Goal: Task Accomplishment & Management: Complete application form

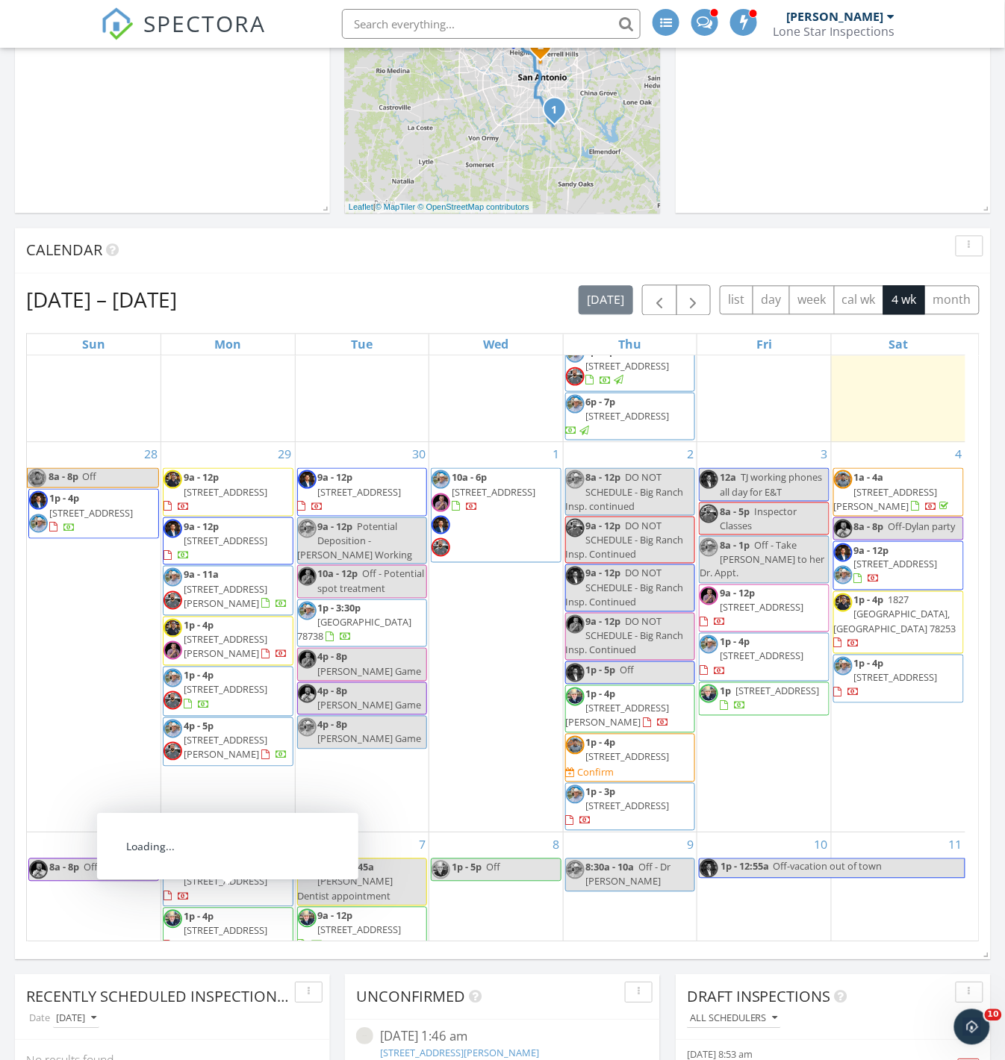
scroll to position [497, 0]
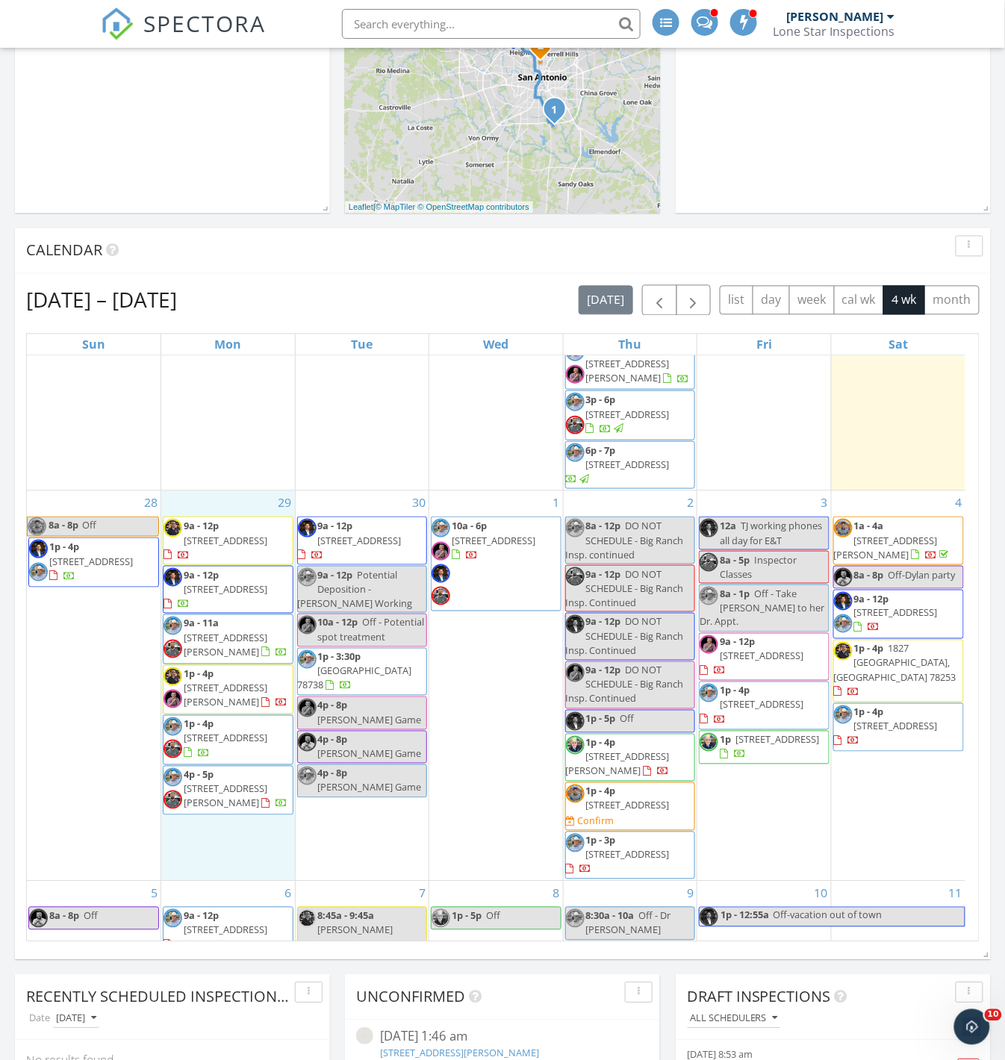
click at [232, 852] on div "29 9a - 12p 10411 Monte Carmel Pl, Converse 78109 9a - 12p 8721 Campacuas Trail…" at bounding box center [228, 686] width 134 height 390
click at [230, 784] on link "Inspection" at bounding box center [225, 781] width 77 height 24
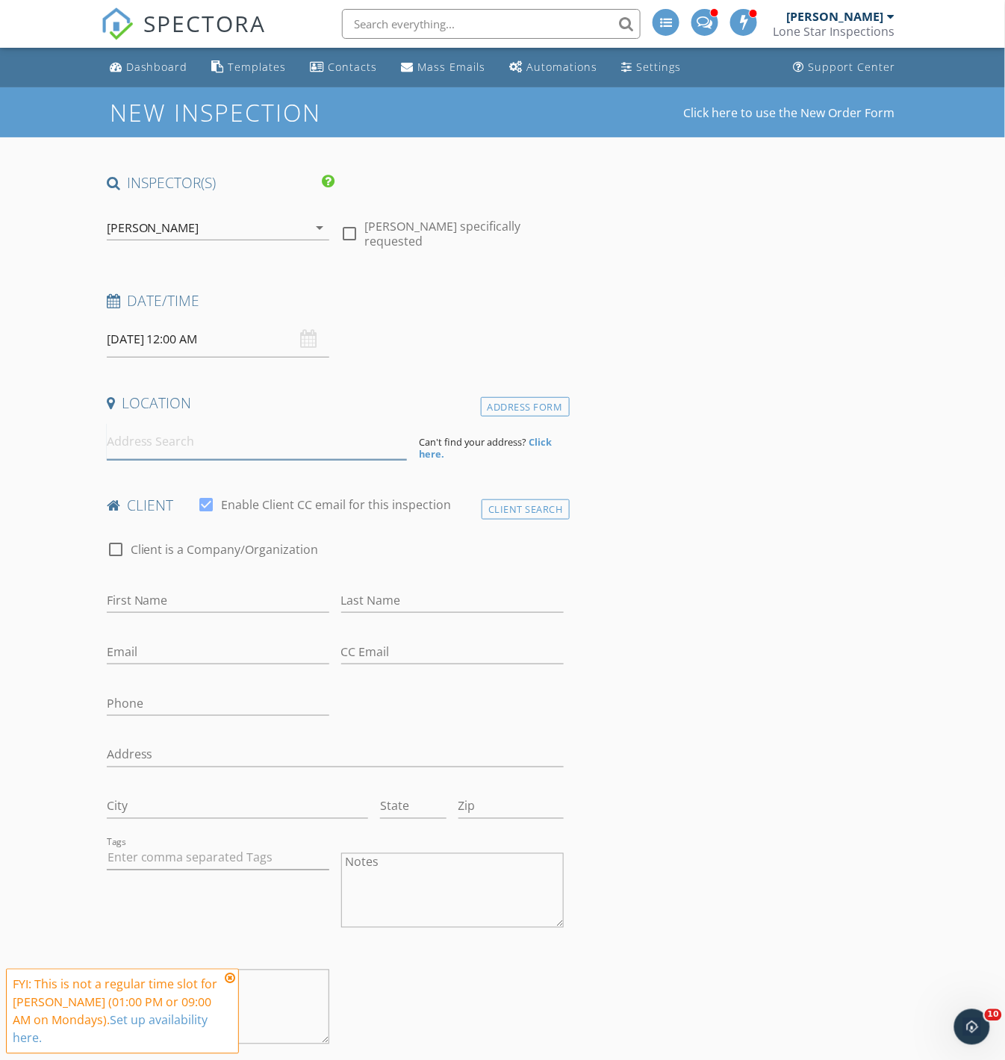
click at [210, 435] on input at bounding box center [257, 441] width 301 height 37
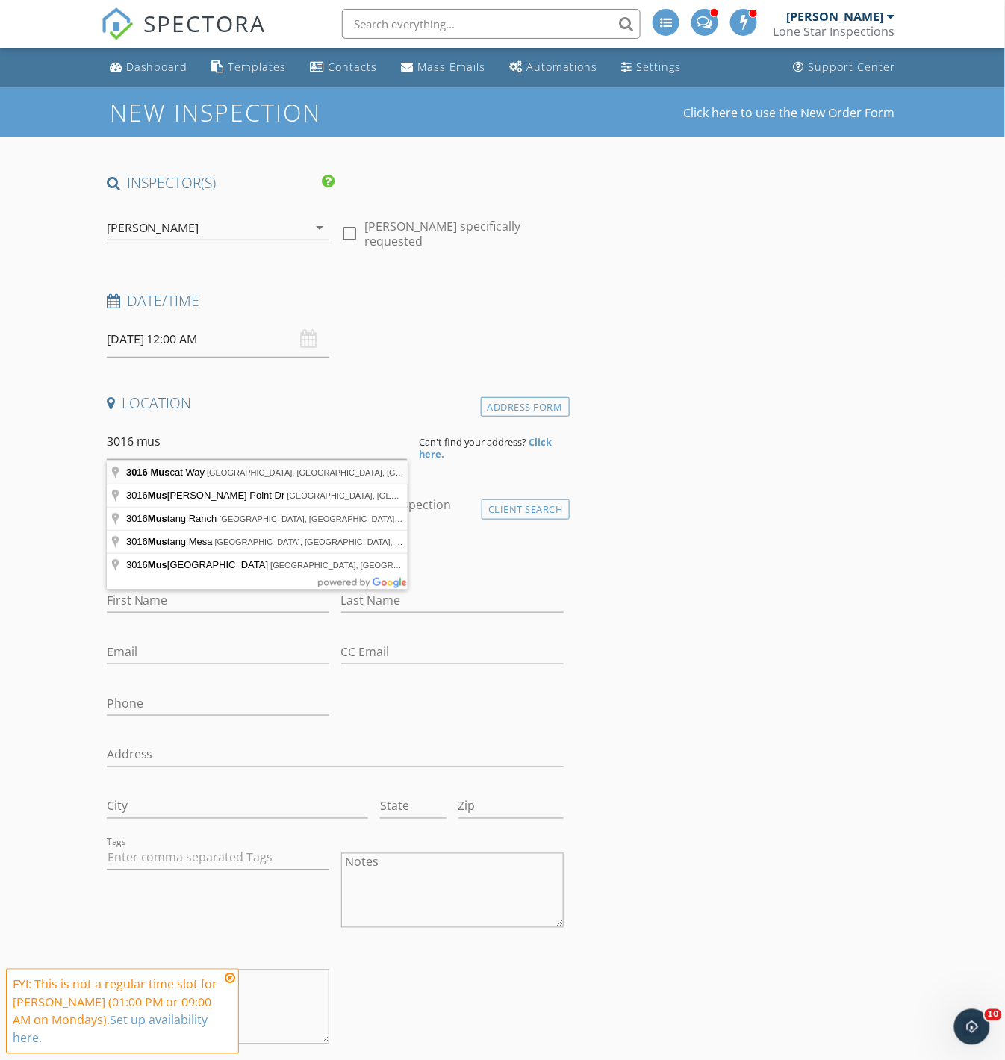
type input "3016 Muscat Way, Selma, TX, USA"
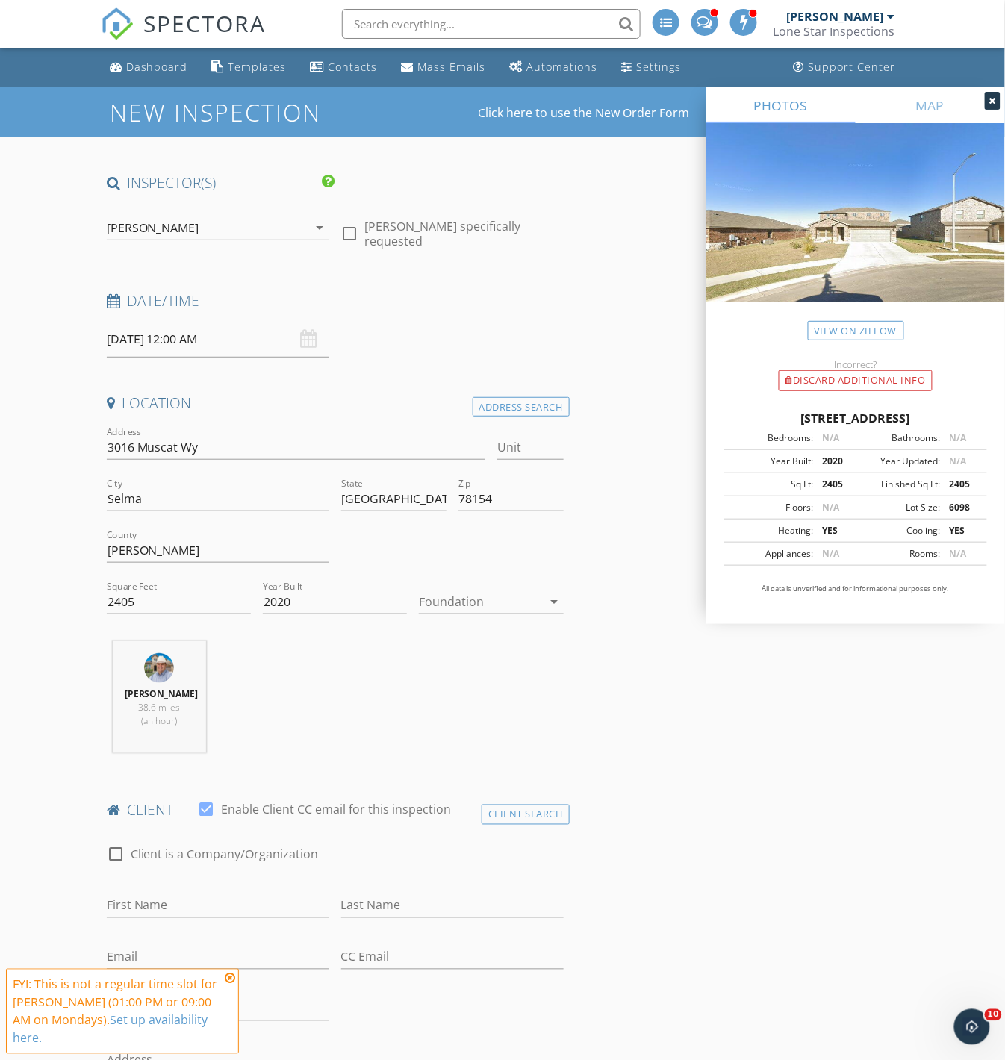
click at [474, 600] on div at bounding box center [480, 602] width 123 height 24
click at [489, 681] on div "Slab" at bounding box center [491, 679] width 121 height 18
click at [229, 985] on icon at bounding box center [230, 979] width 10 height 12
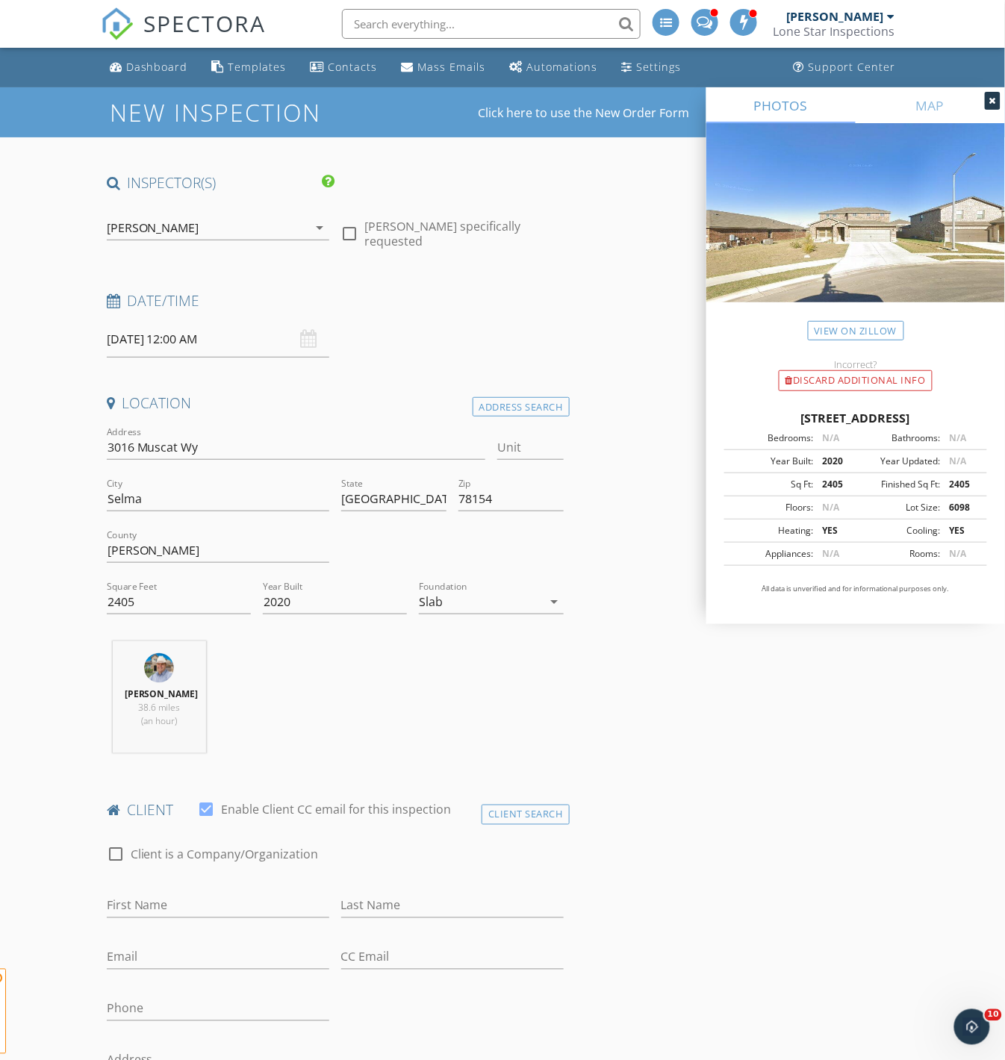
drag, startPoint x: 762, startPoint y: 903, endPoint x: 742, endPoint y: 899, distance: 20.5
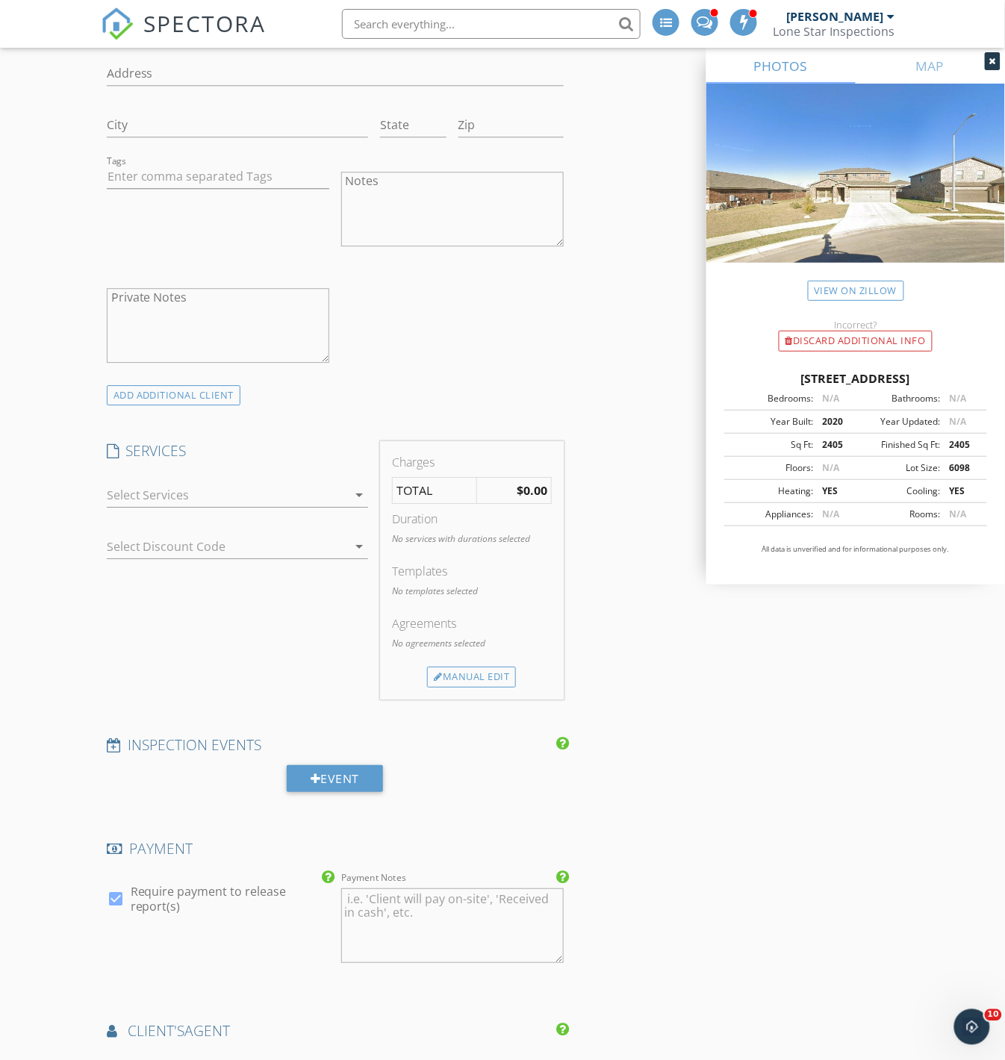
scroll to position [1078, 0]
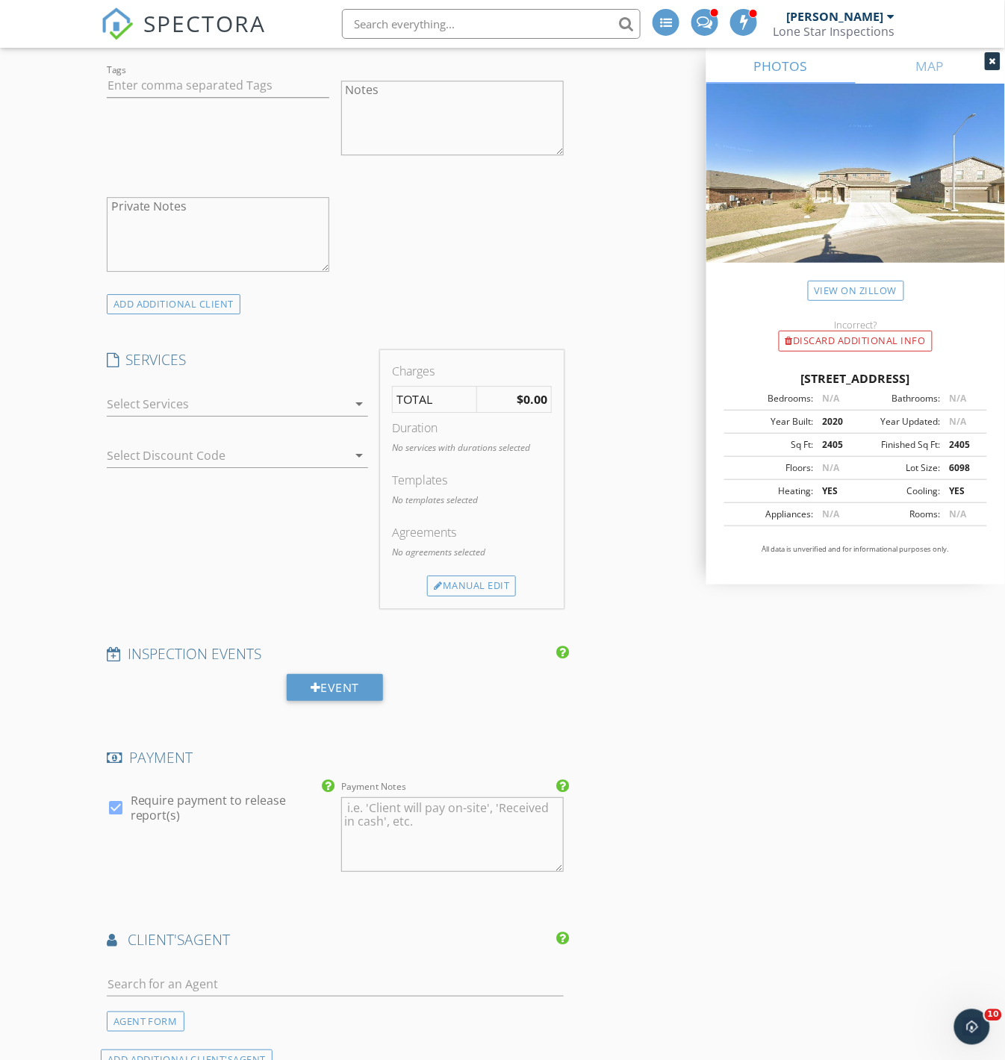
click at [199, 399] on div at bounding box center [227, 404] width 240 height 24
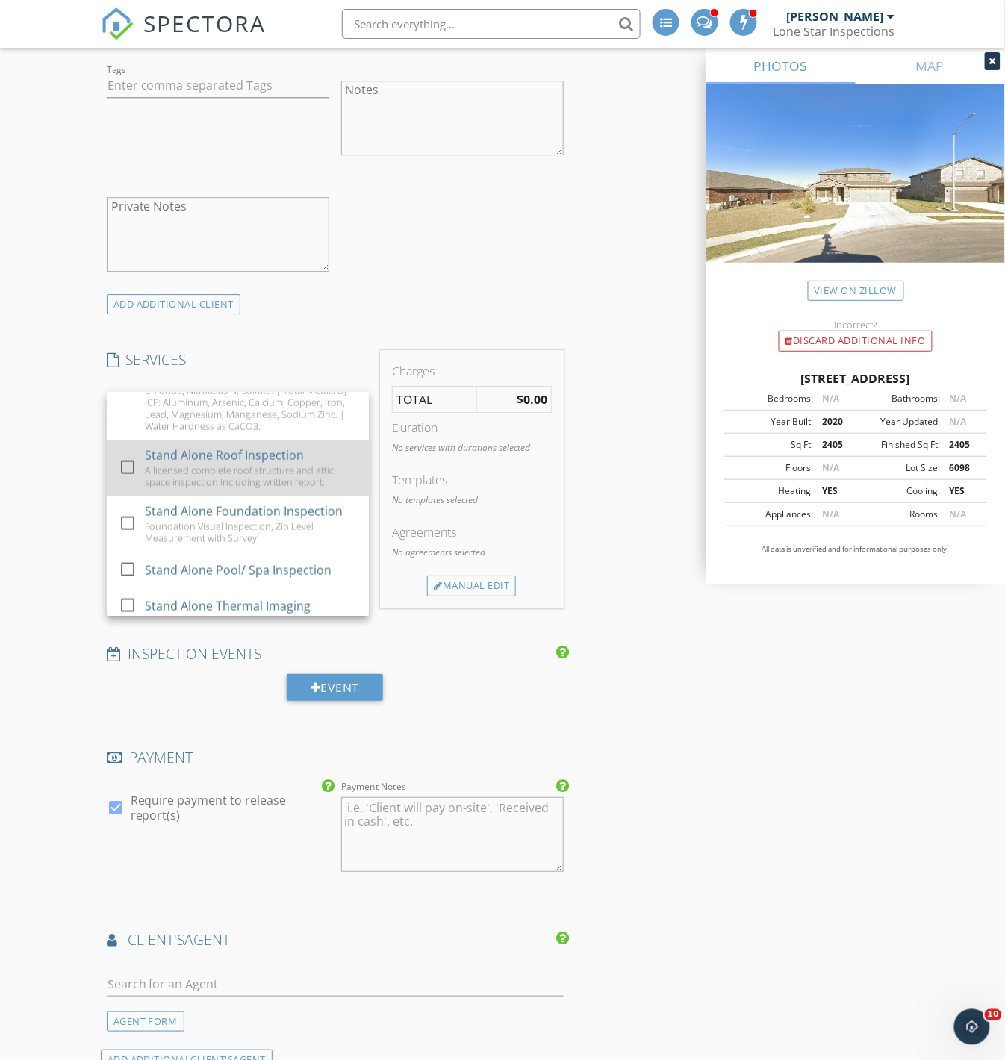
click at [222, 467] on div "A licensed complete roof structure and attic space inspection including written…" at bounding box center [250, 476] width 212 height 24
checkbox input "false"
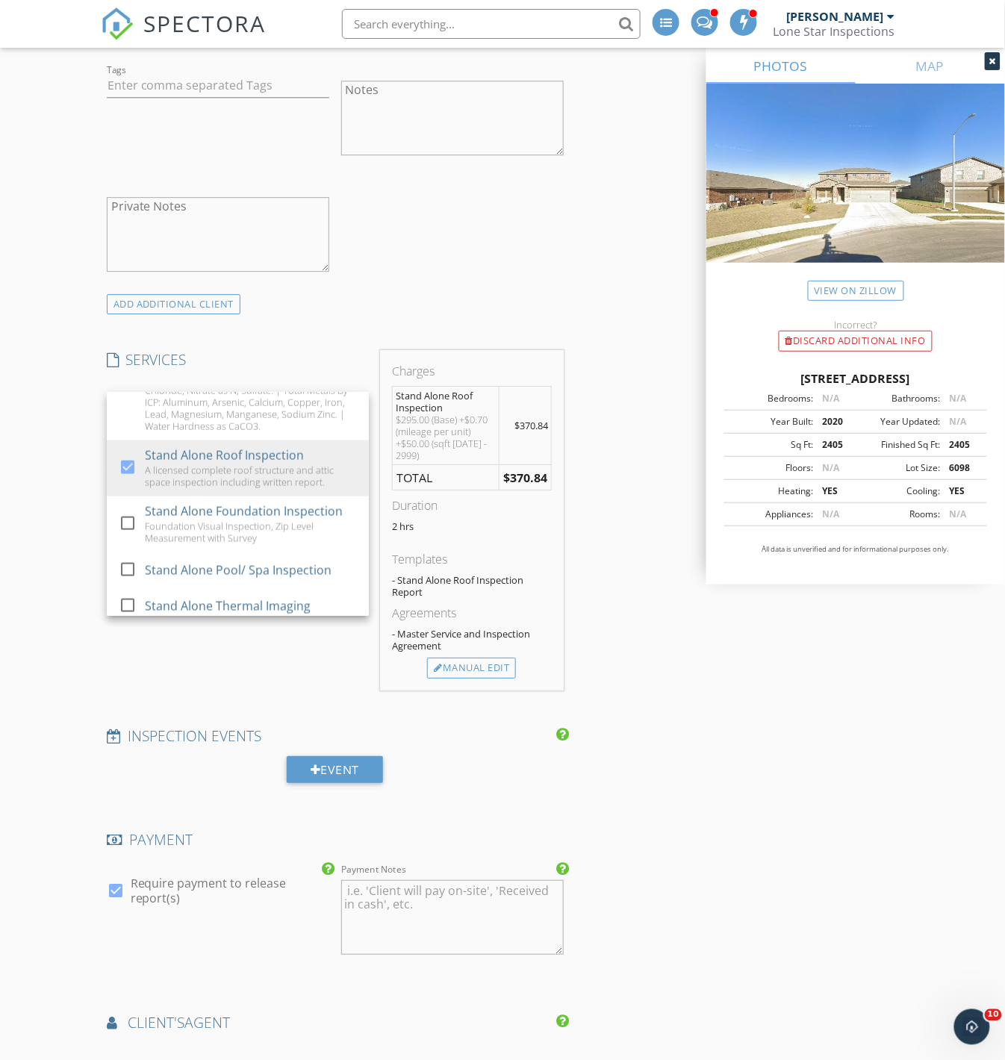
click at [626, 557] on div "INSPECTOR(S) check_box Jason Rozacky PRIMARY check_box_outline_blank Colin Mall…" at bounding box center [503, 759] width 804 height 3328
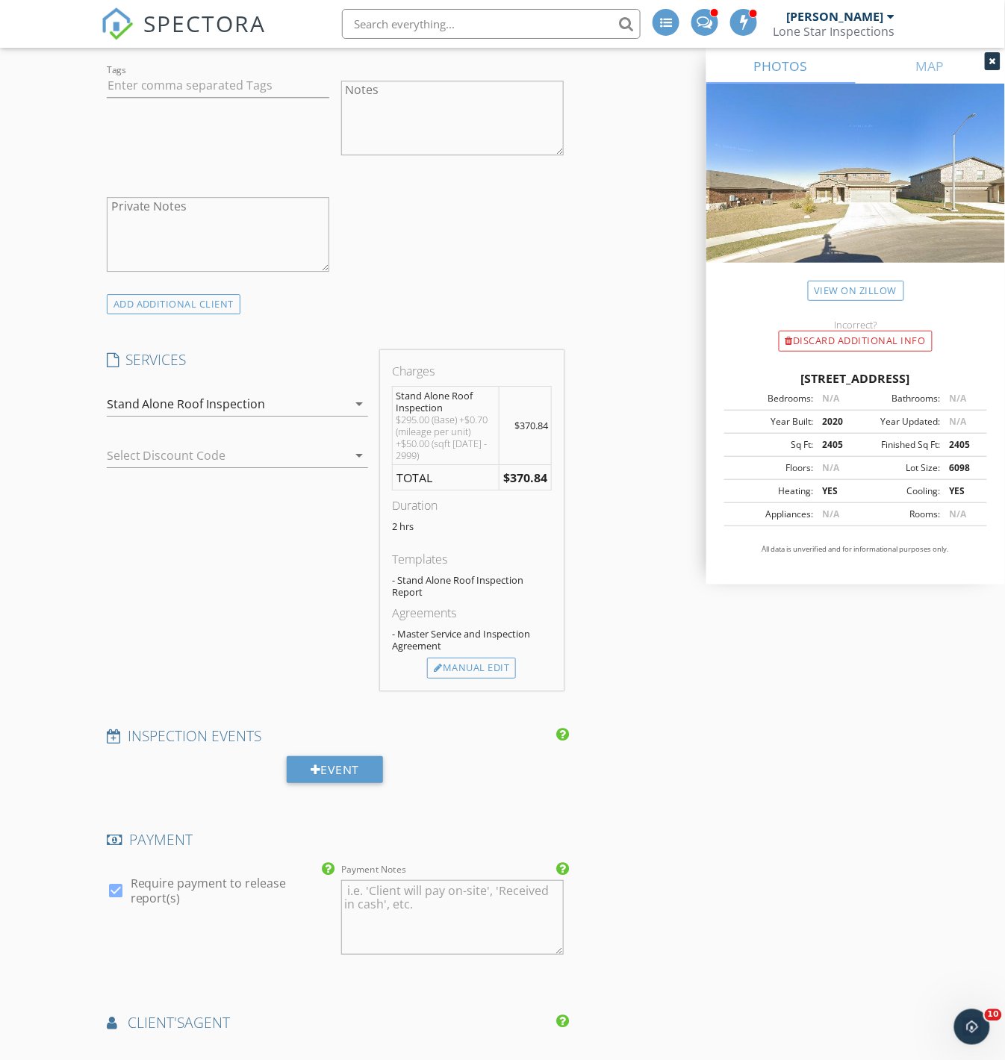
click at [60, 508] on div "New Inspection Click here to use the New Order Form INSPECTOR(S) check_box Jaso…" at bounding box center [502, 734] width 1005 height 3450
click at [644, 733] on div "INSPECTOR(S) check_box Jason Rozacky PRIMARY check_box_outline_blank Colin Mall…" at bounding box center [503, 759] width 804 height 3328
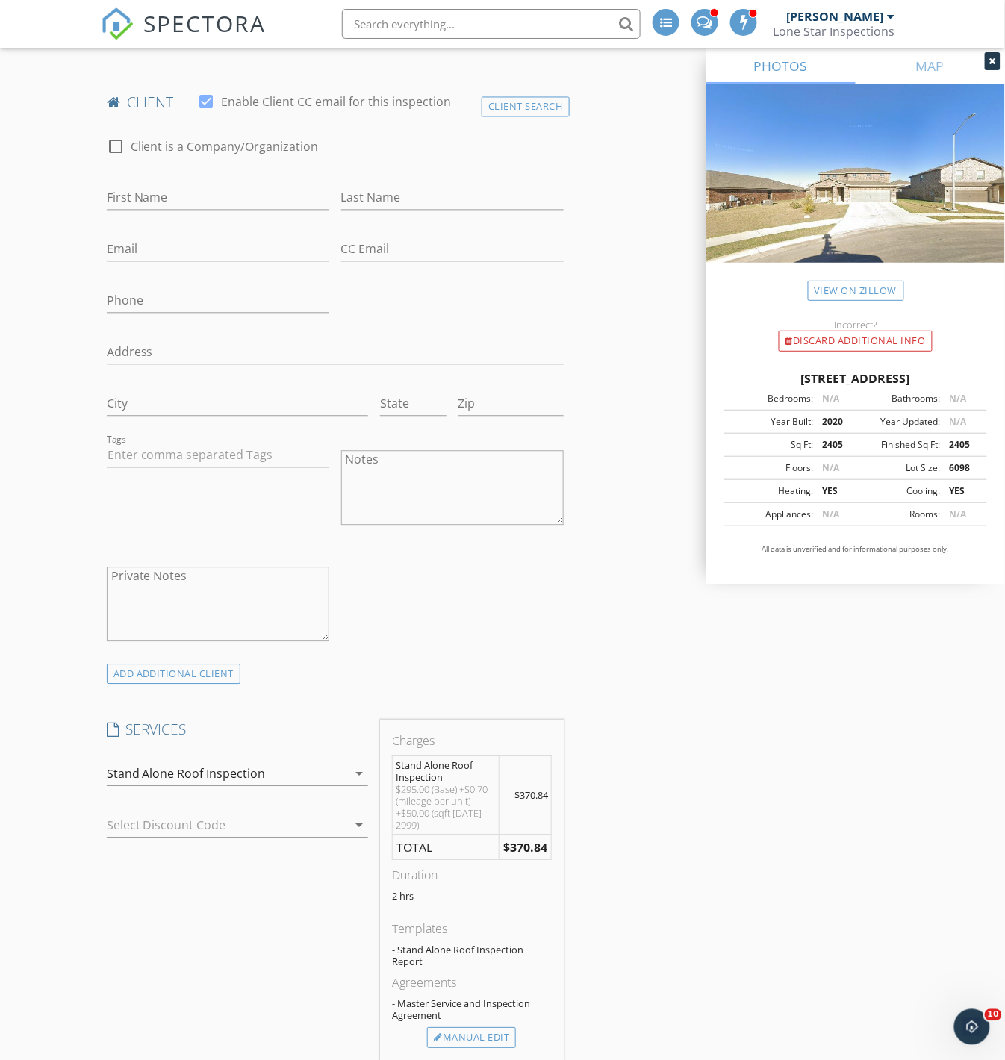
scroll to position [580, 0]
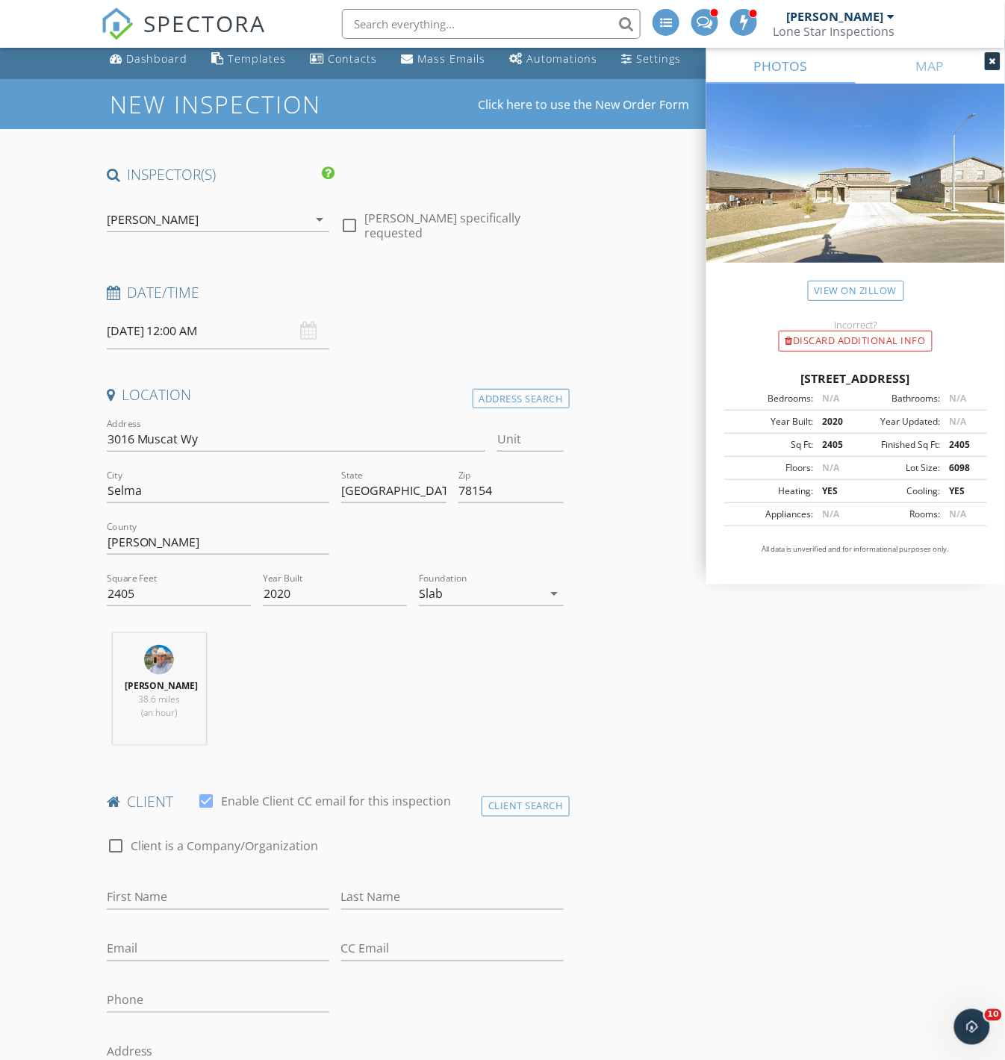
scroll to position [0, 0]
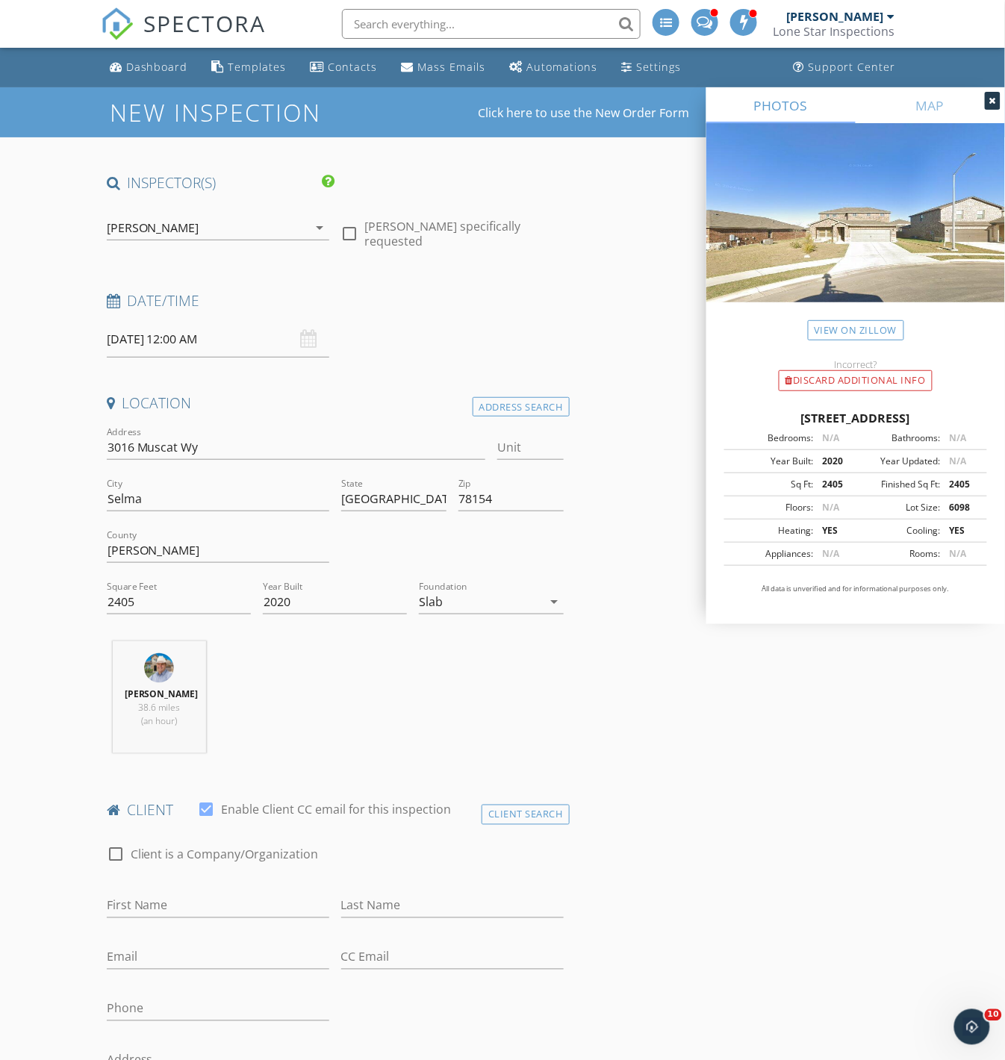
click at [234, 225] on div "[PERSON_NAME]" at bounding box center [208, 228] width 202 height 24
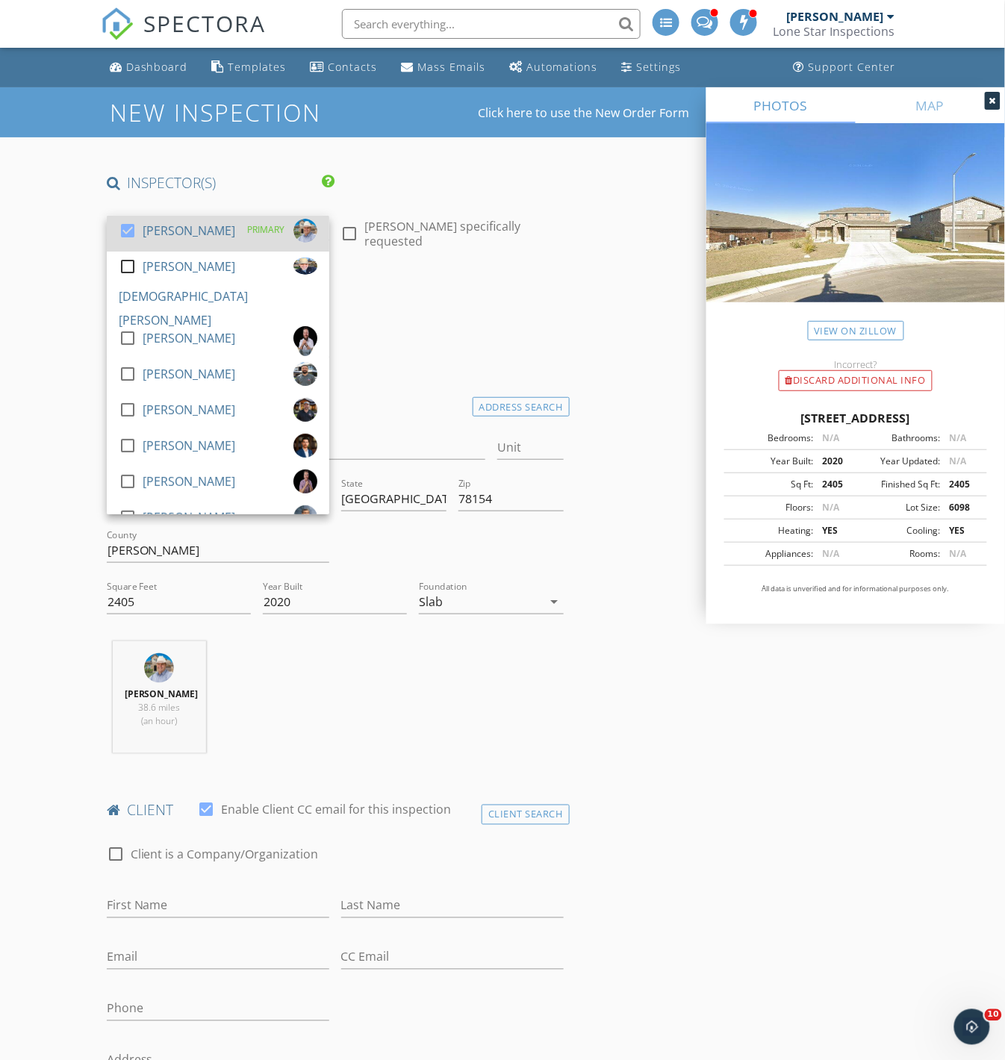
click at [182, 225] on div "[PERSON_NAME]" at bounding box center [189, 231] width 93 height 24
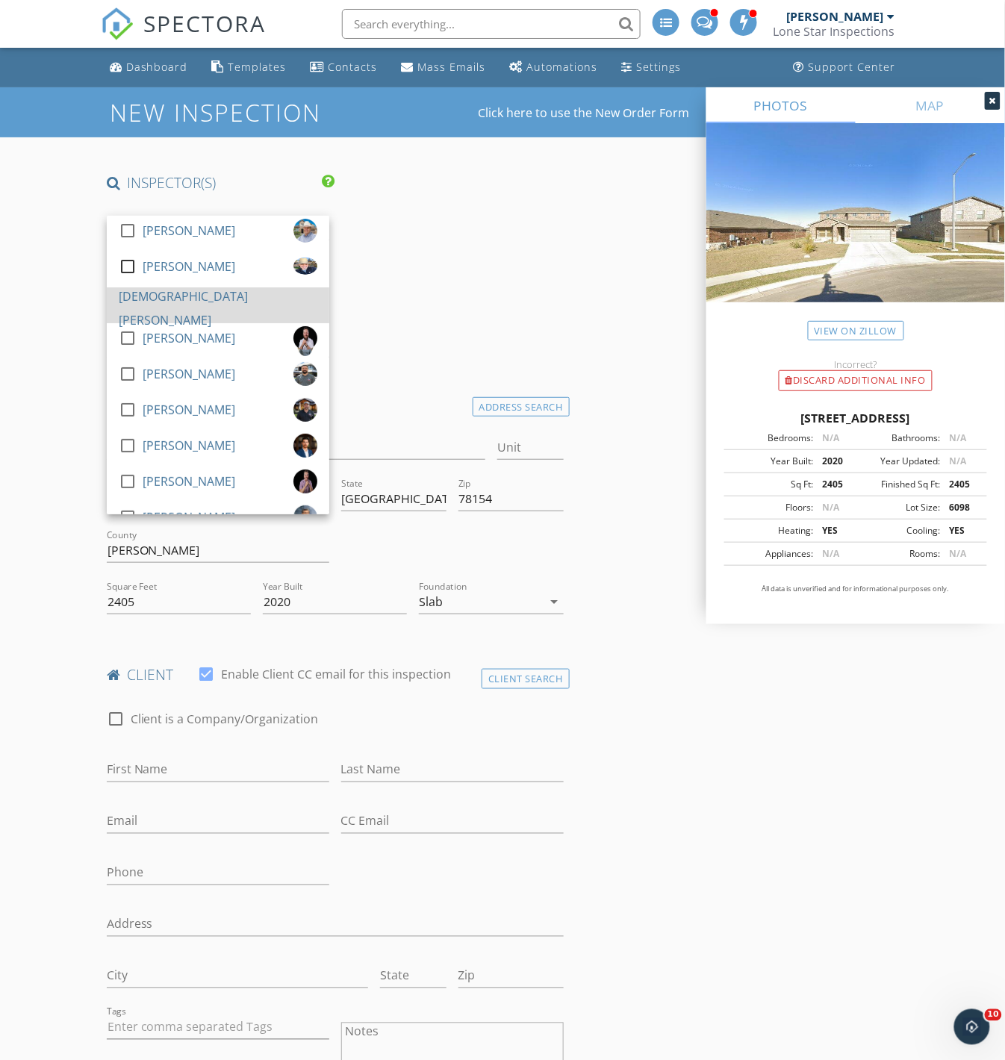
click at [158, 294] on div "[DEMOGRAPHIC_DATA][PERSON_NAME]" at bounding box center [218, 308] width 199 height 48
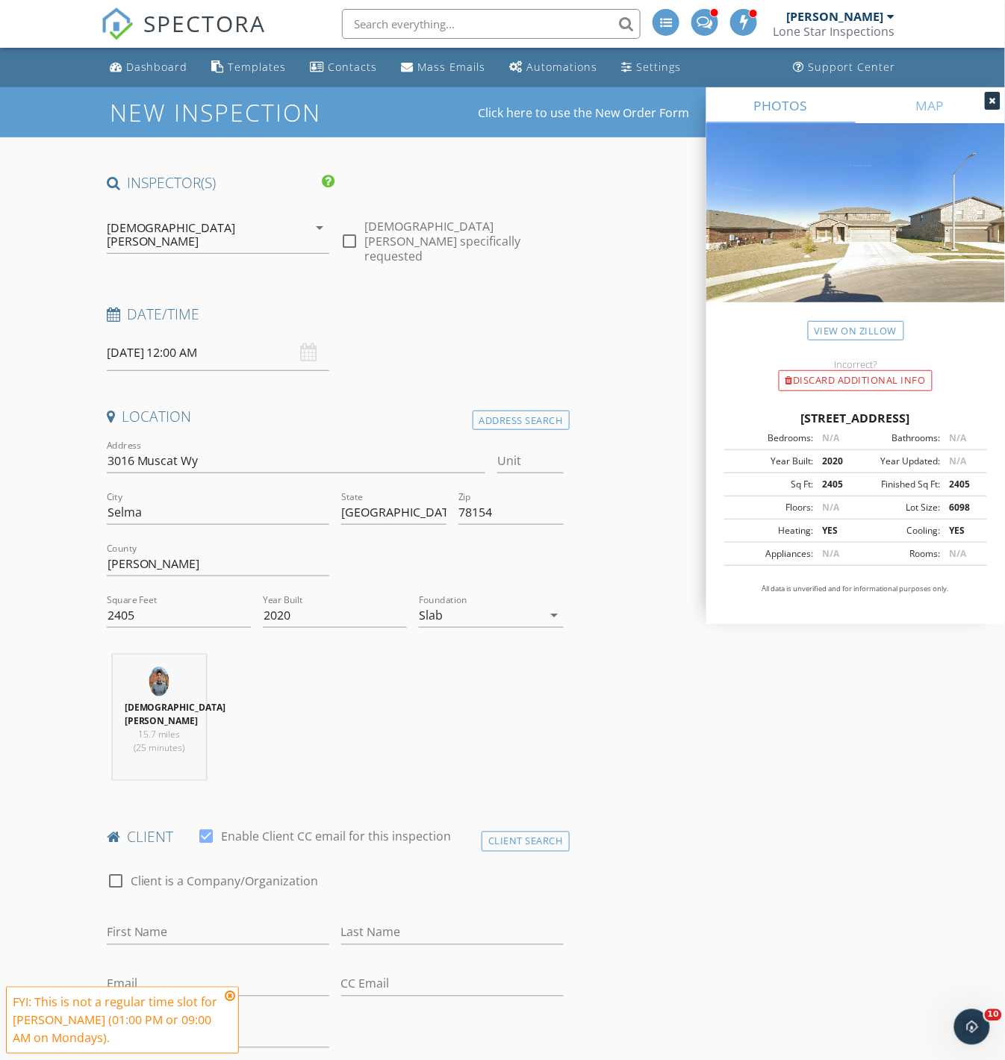
click at [231, 996] on icon at bounding box center [230, 997] width 10 height 12
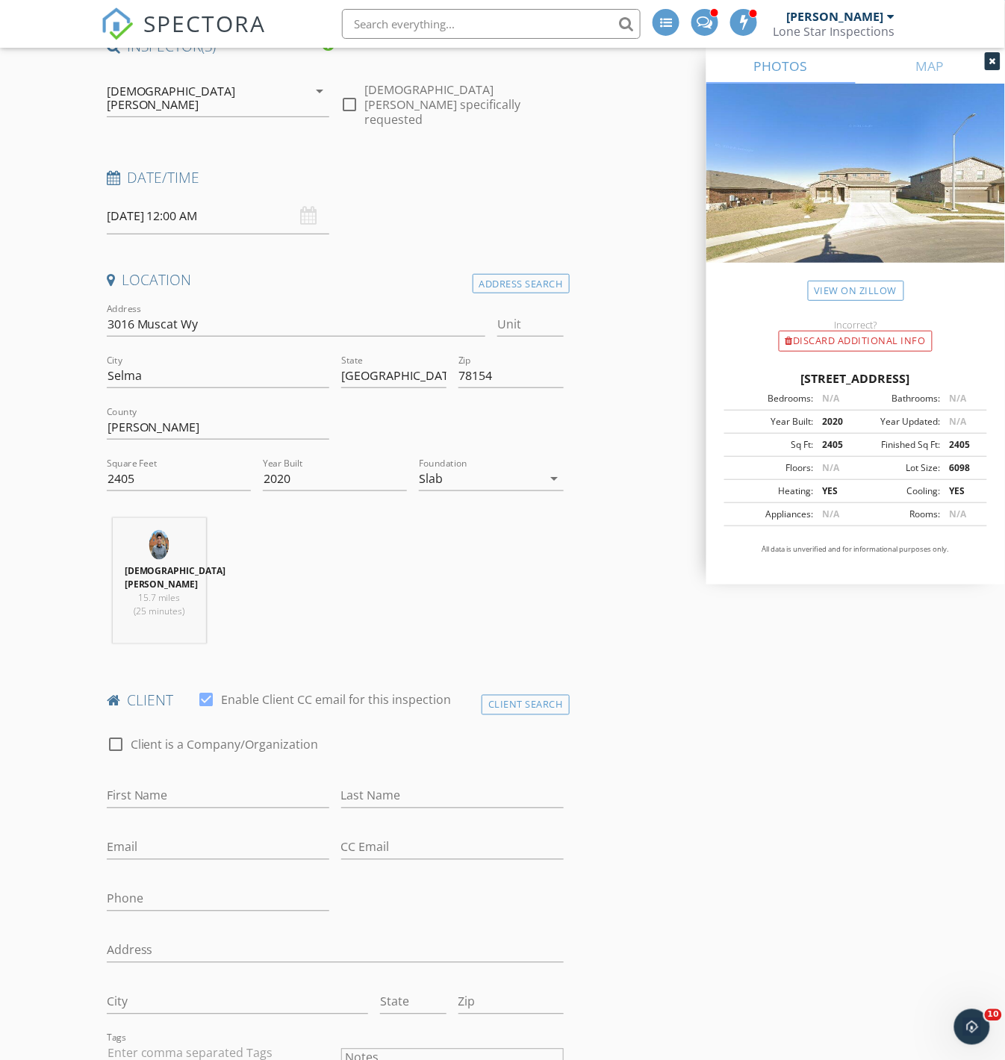
scroll to position [249, 0]
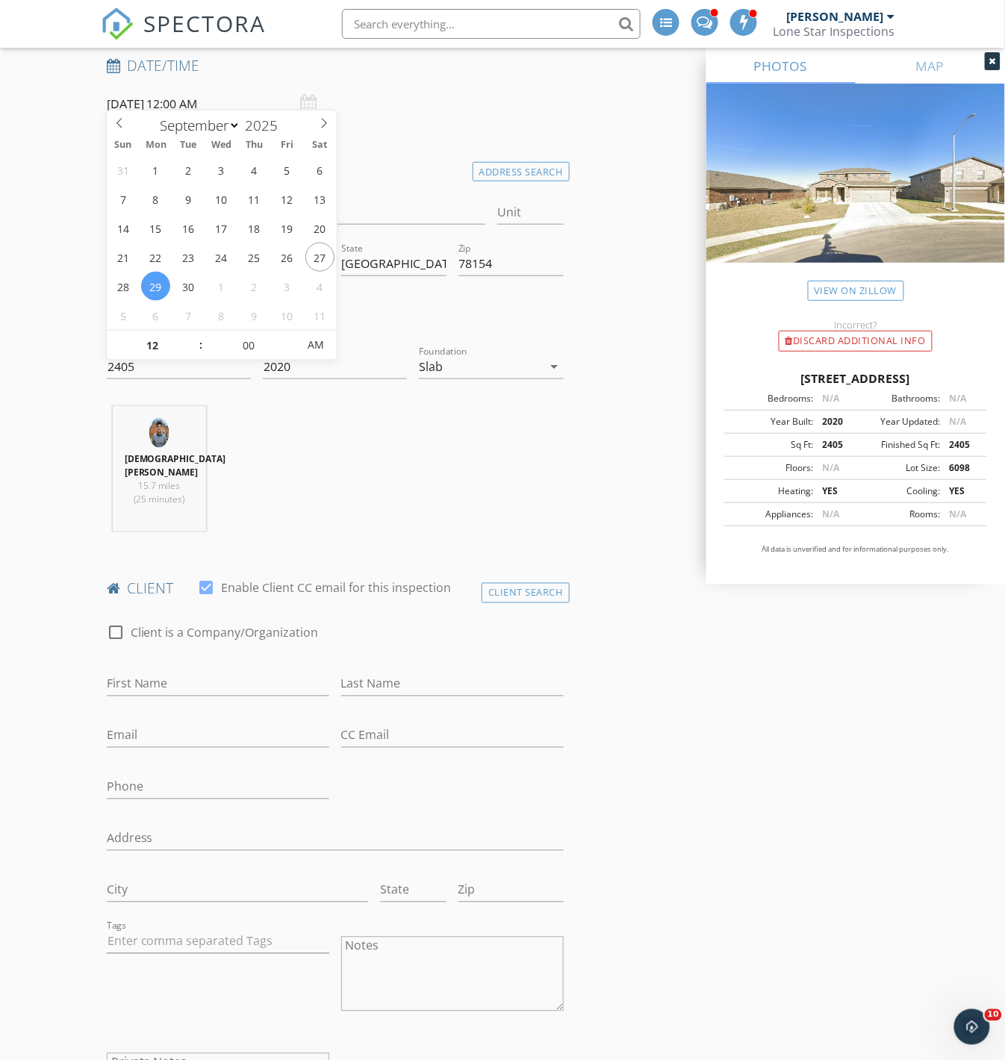
click at [230, 90] on input "09/29/2025 12:00 AM" at bounding box center [218, 104] width 222 height 37
type input "01"
type input "09/29/2025 1:00 AM"
click at [196, 336] on span at bounding box center [193, 338] width 10 height 15
type input "02"
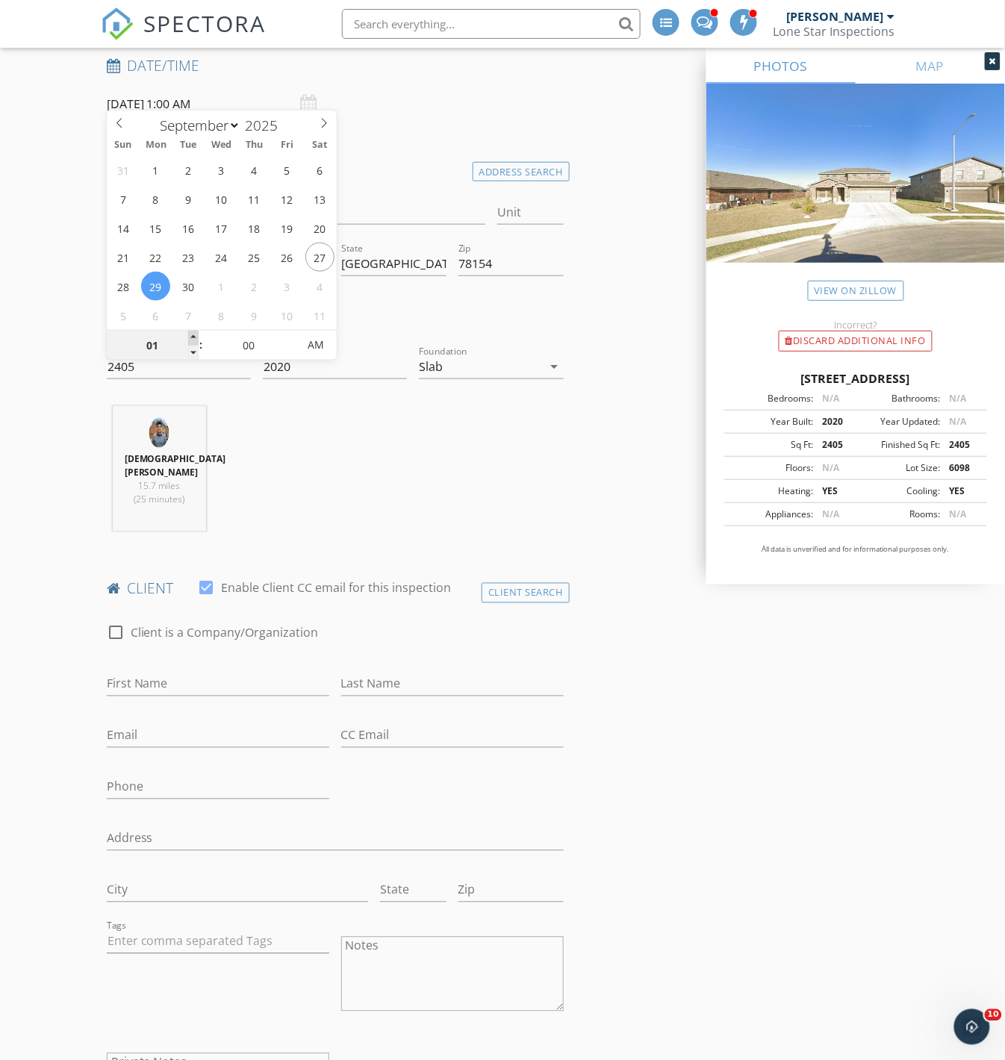
type input "09/29/2025 2:00 AM"
click at [195, 336] on span at bounding box center [193, 338] width 10 height 15
type input "03"
type input "09/29/2025 3:00 AM"
click at [195, 336] on span at bounding box center [193, 338] width 10 height 15
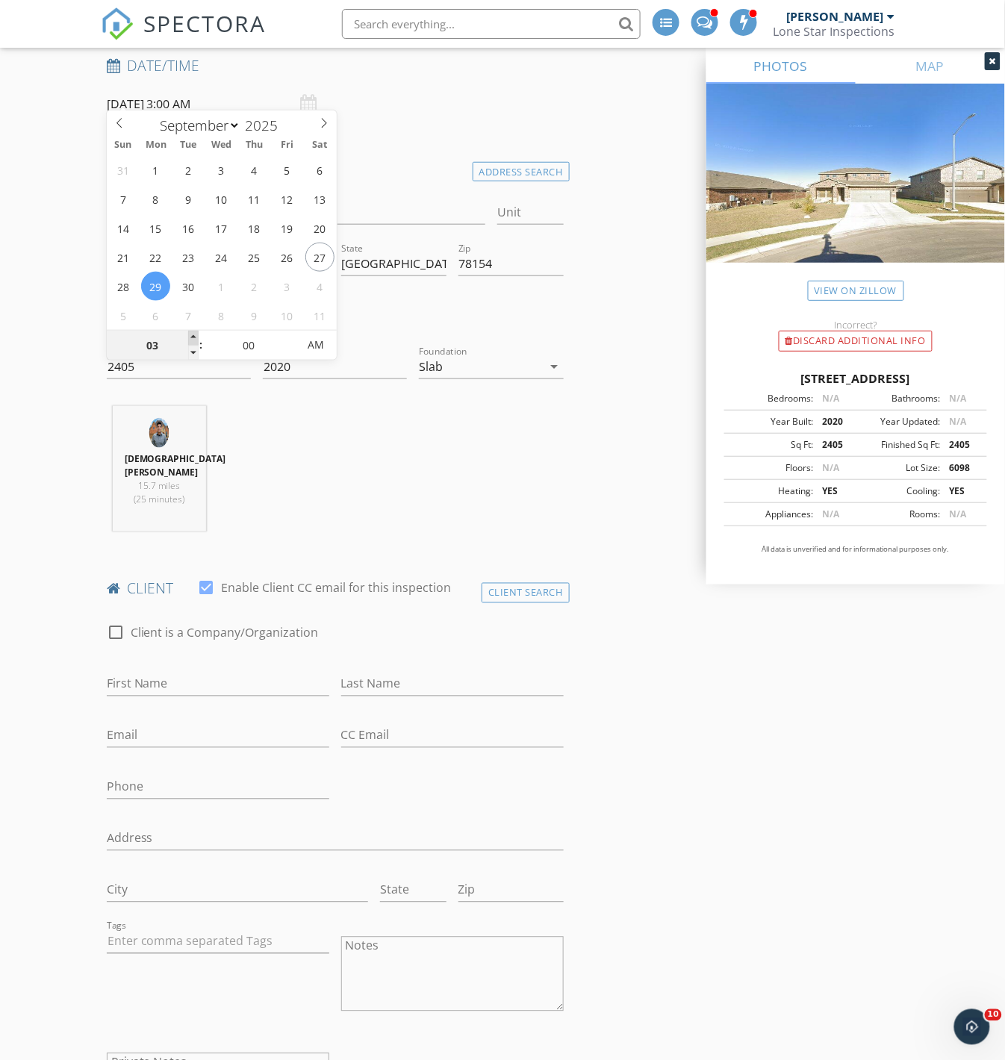
type input "04"
type input "09/29/2025 4:00 AM"
click at [195, 336] on span at bounding box center [193, 338] width 10 height 15
type input "05"
type input "09/29/2025 5:00 AM"
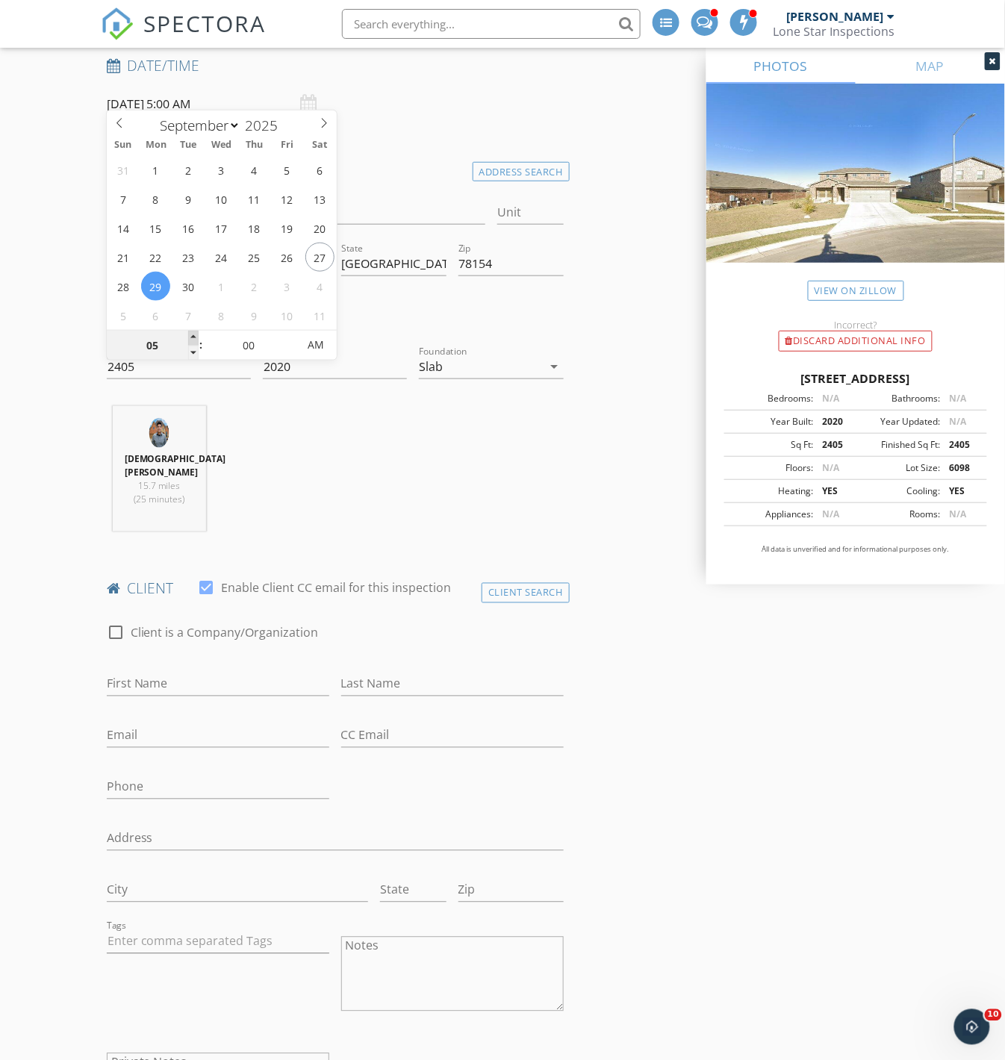
click at [195, 336] on span at bounding box center [193, 338] width 10 height 15
type input "06"
type input "09/29/2025 6:00 AM"
click at [195, 336] on span at bounding box center [193, 338] width 10 height 15
type input "07"
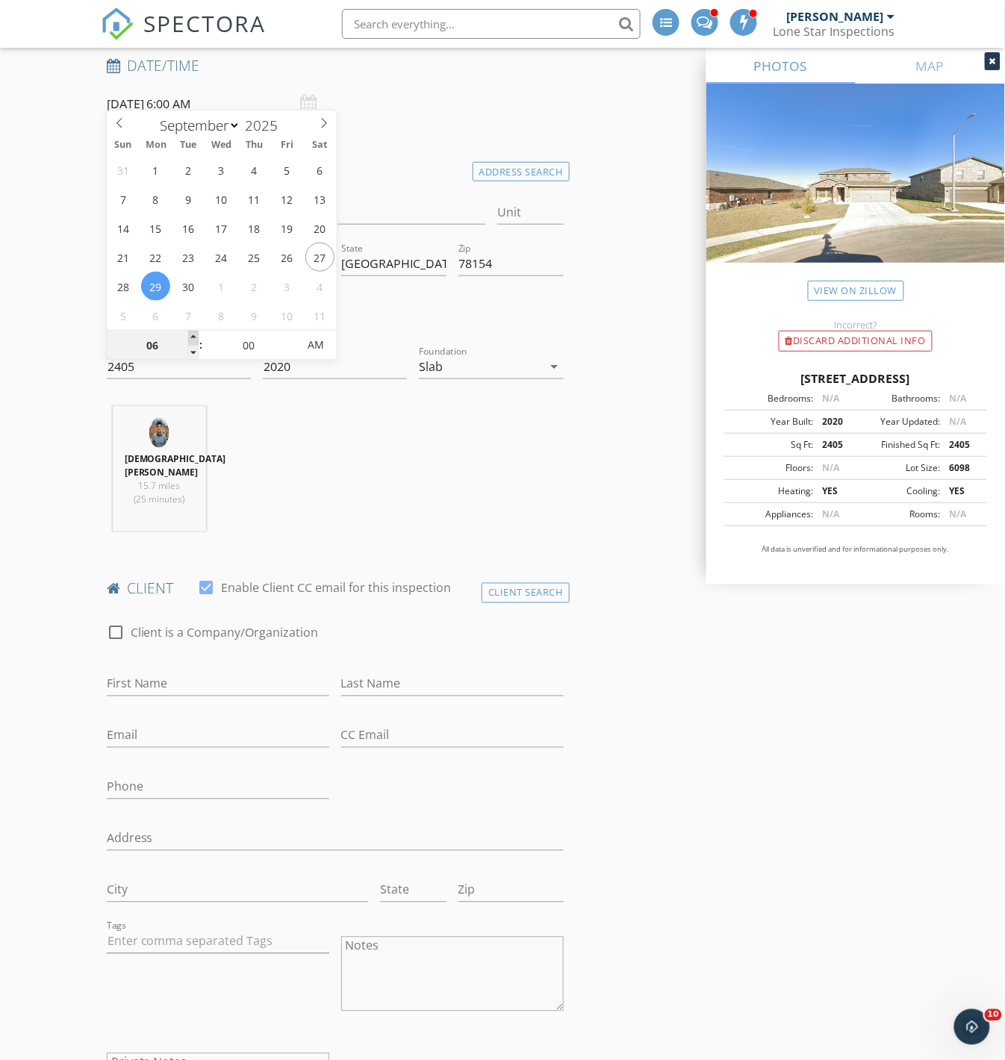
type input "09/29/2025 7:00 AM"
click at [195, 336] on span at bounding box center [193, 338] width 10 height 15
type input "08"
type input "09/29/2025 8:00 AM"
click at [195, 336] on span at bounding box center [193, 338] width 10 height 15
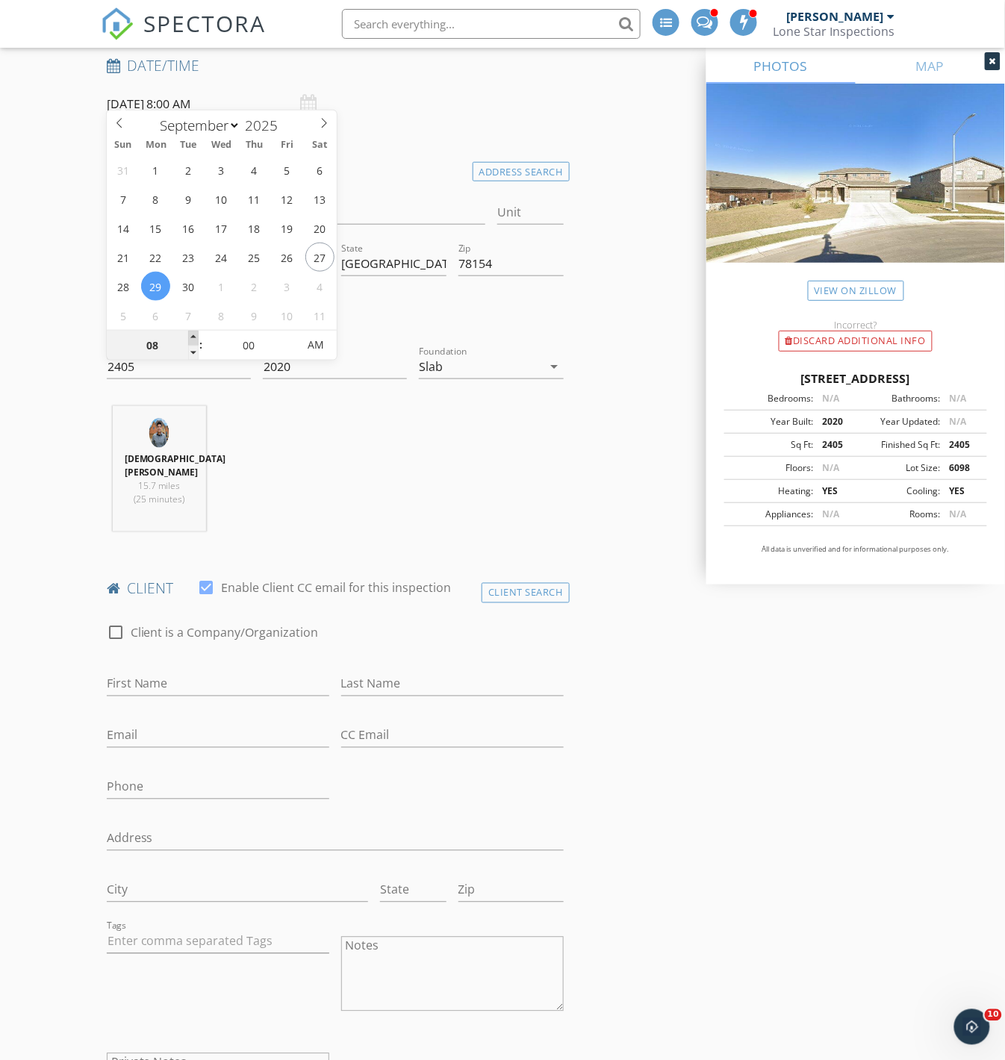
type input "09"
type input "[DATE] 9:00 AM"
click at [195, 336] on span at bounding box center [193, 338] width 10 height 15
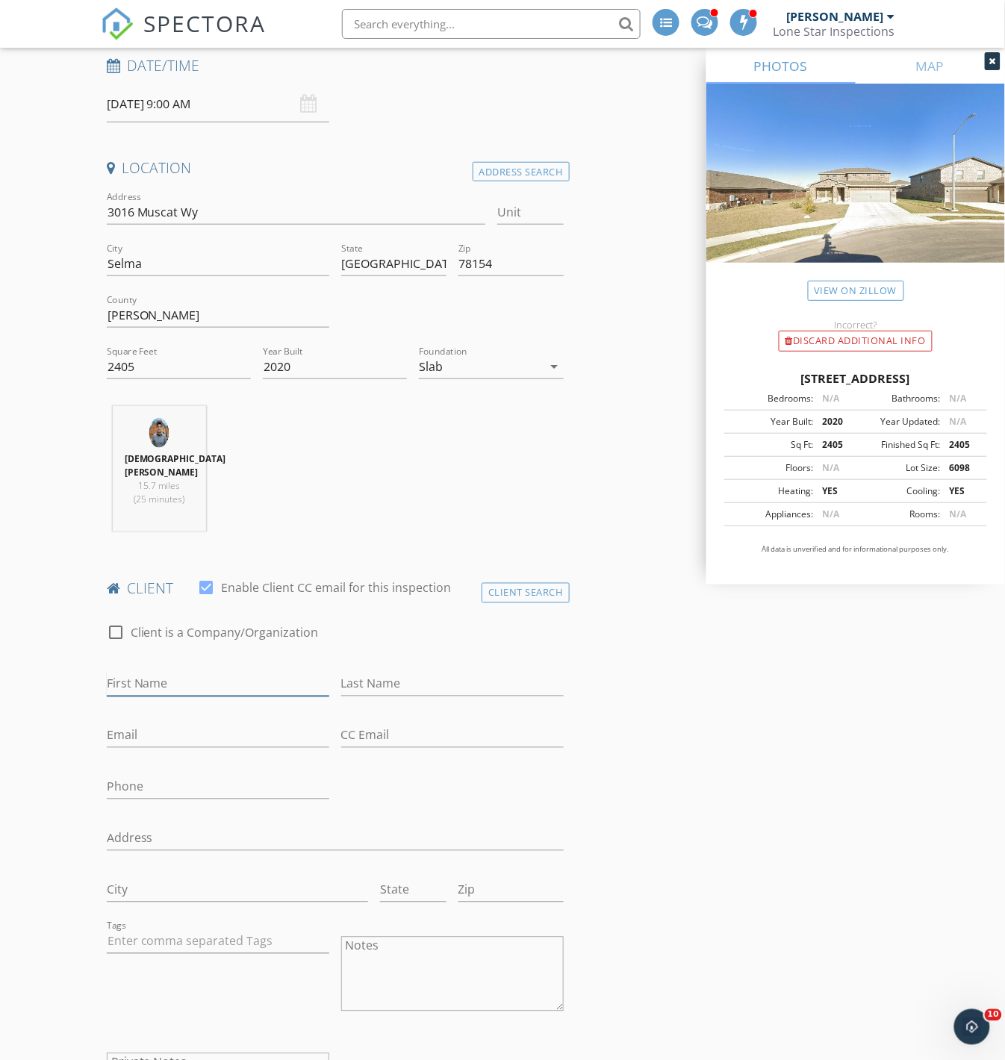
click at [260, 672] on input "First Name" at bounding box center [218, 684] width 222 height 25
type input "[PERSON_NAME]"
type input "p"
type input "[PERSON_NAME]"
type input "[EMAIL_ADDRESS][DOMAIN_NAME]"
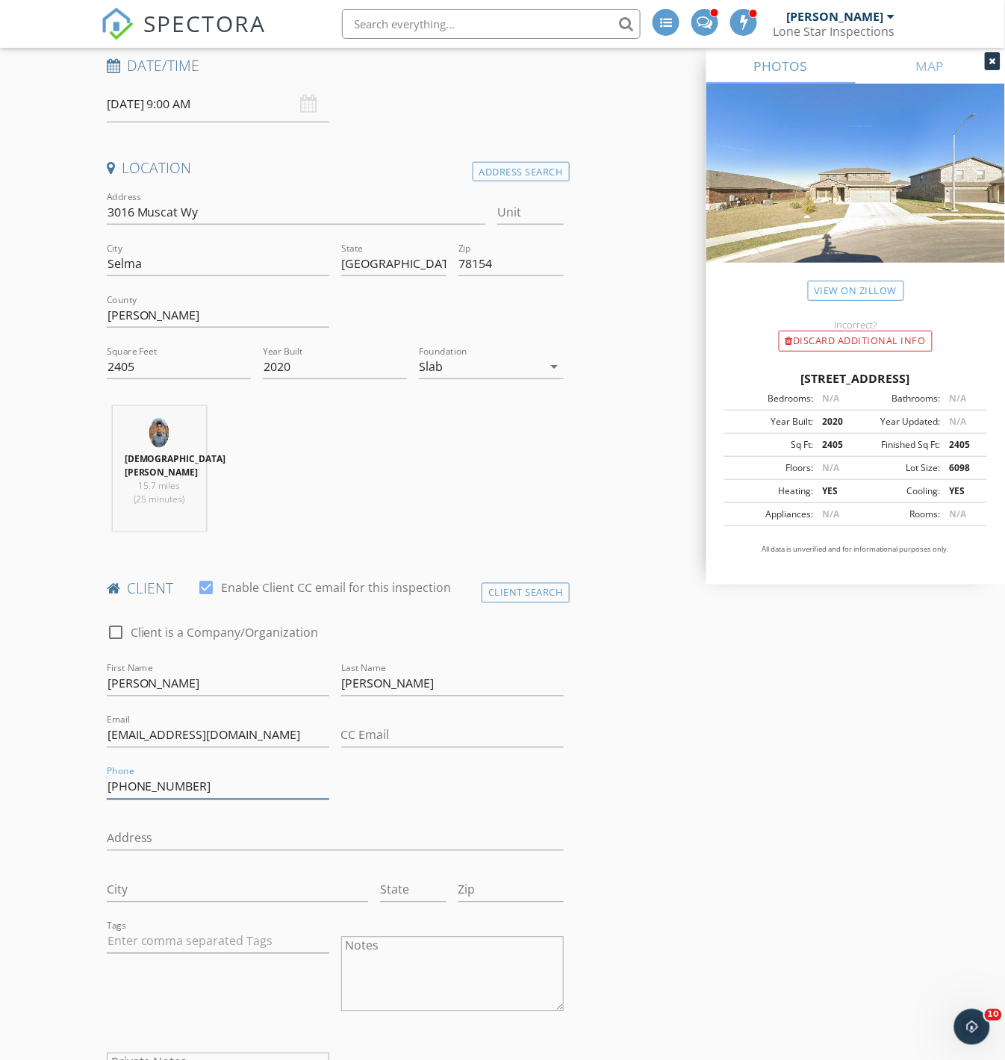
type input "[PHONE_NUMBER]"
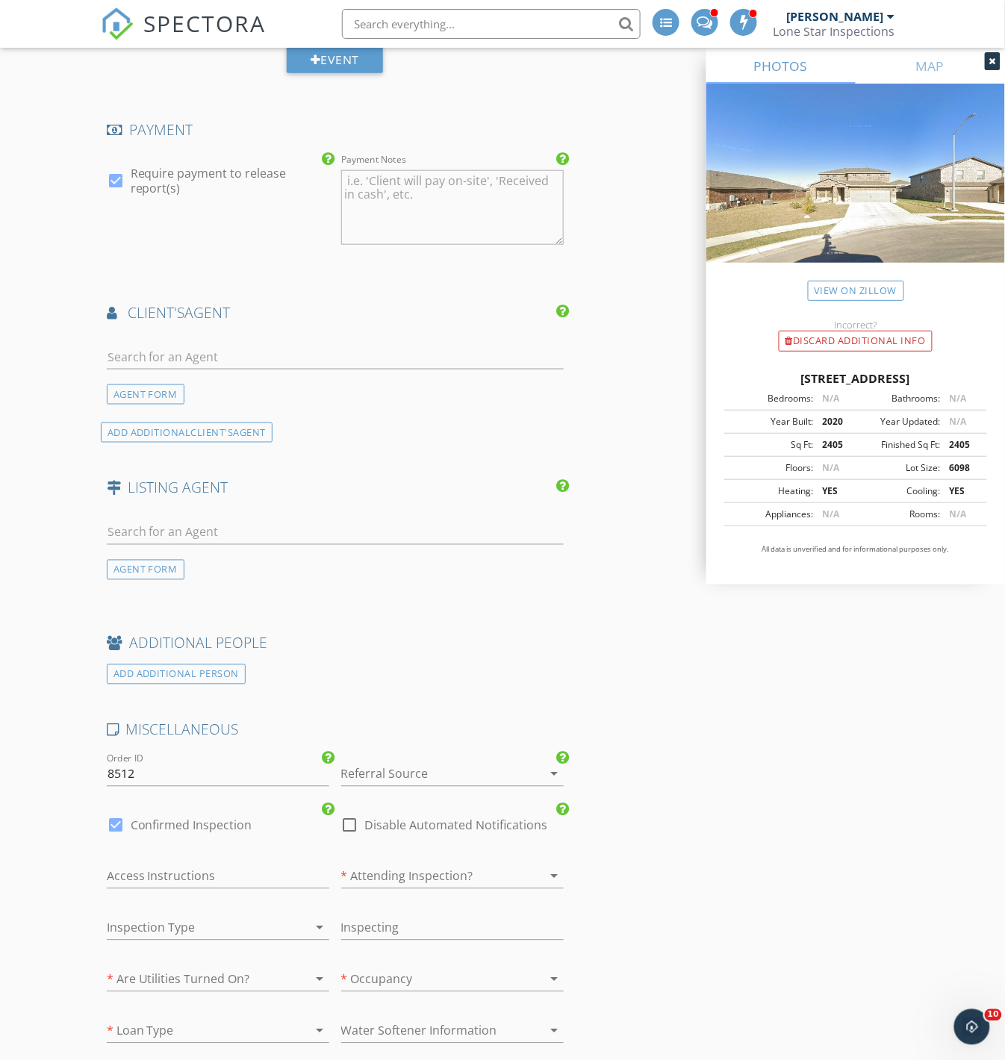
scroll to position [1824, 0]
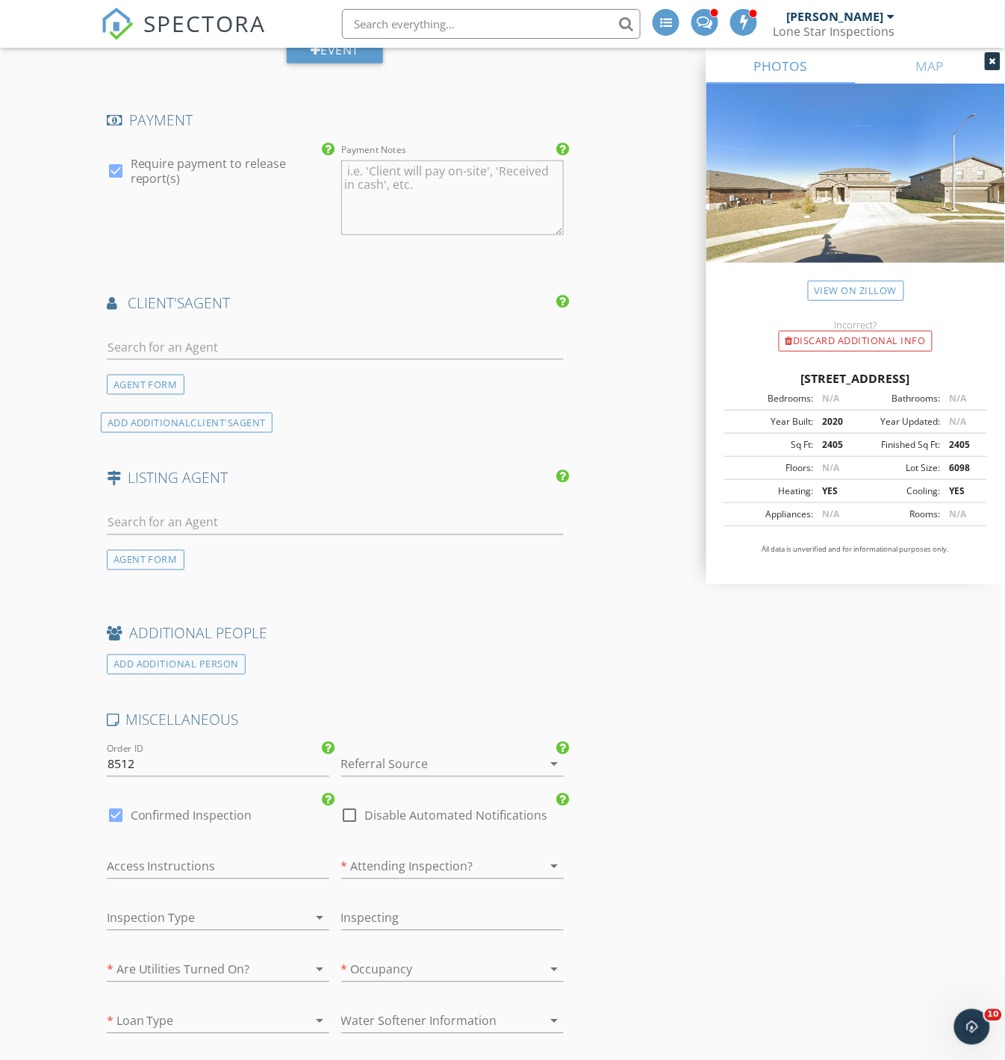
click at [452, 752] on div at bounding box center [431, 764] width 181 height 24
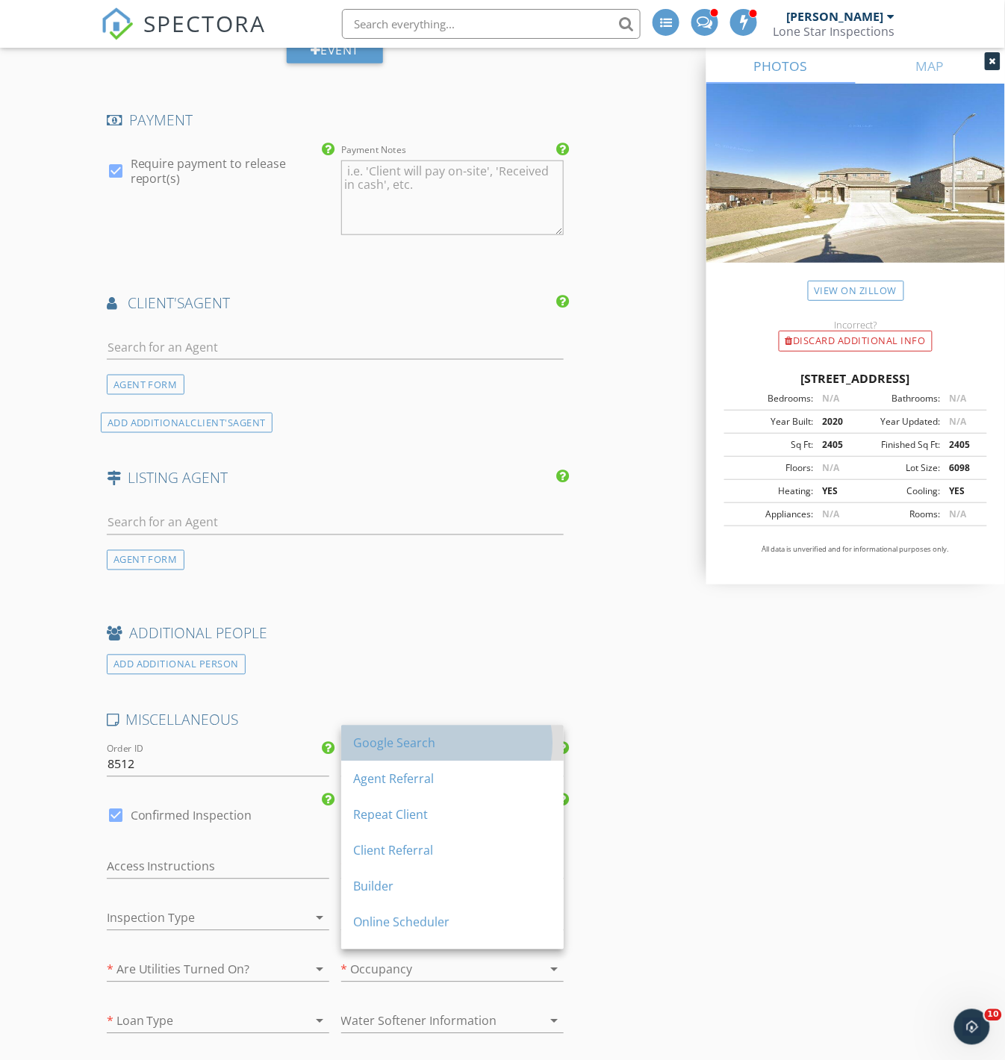
click at [429, 752] on div "Google Search" at bounding box center [452, 743] width 199 height 18
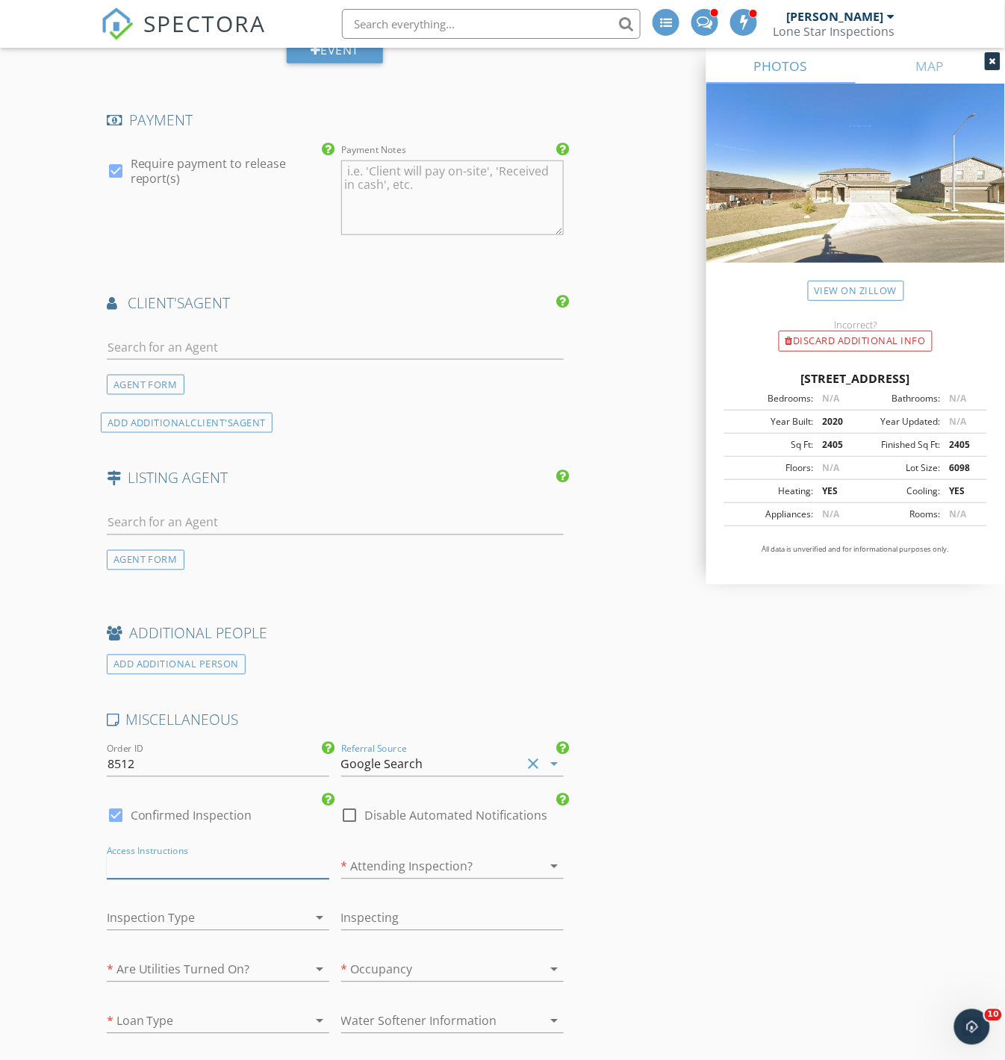
click at [197, 855] on input "text" at bounding box center [218, 867] width 222 height 25
type input "owner"
click at [426, 855] on div at bounding box center [431, 867] width 181 height 24
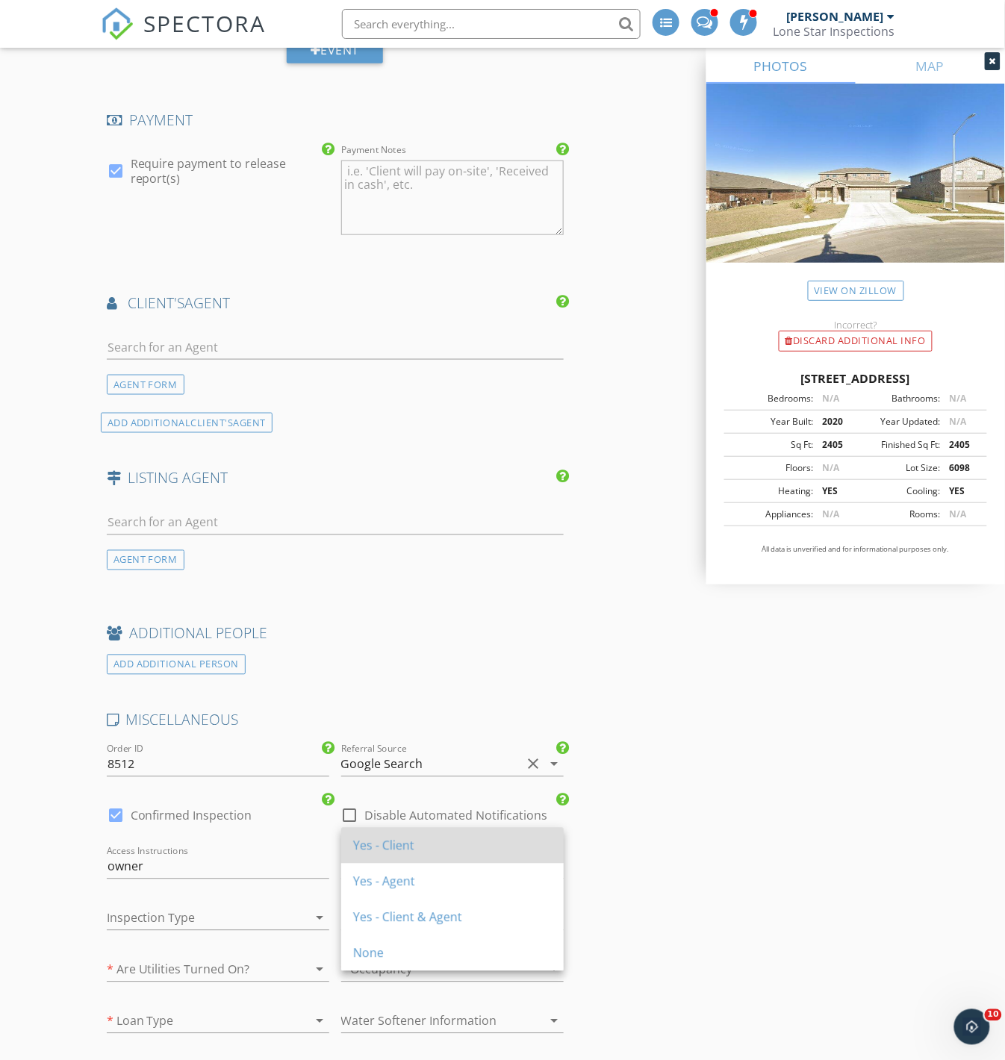
click at [429, 844] on div "Yes - Client" at bounding box center [452, 846] width 199 height 18
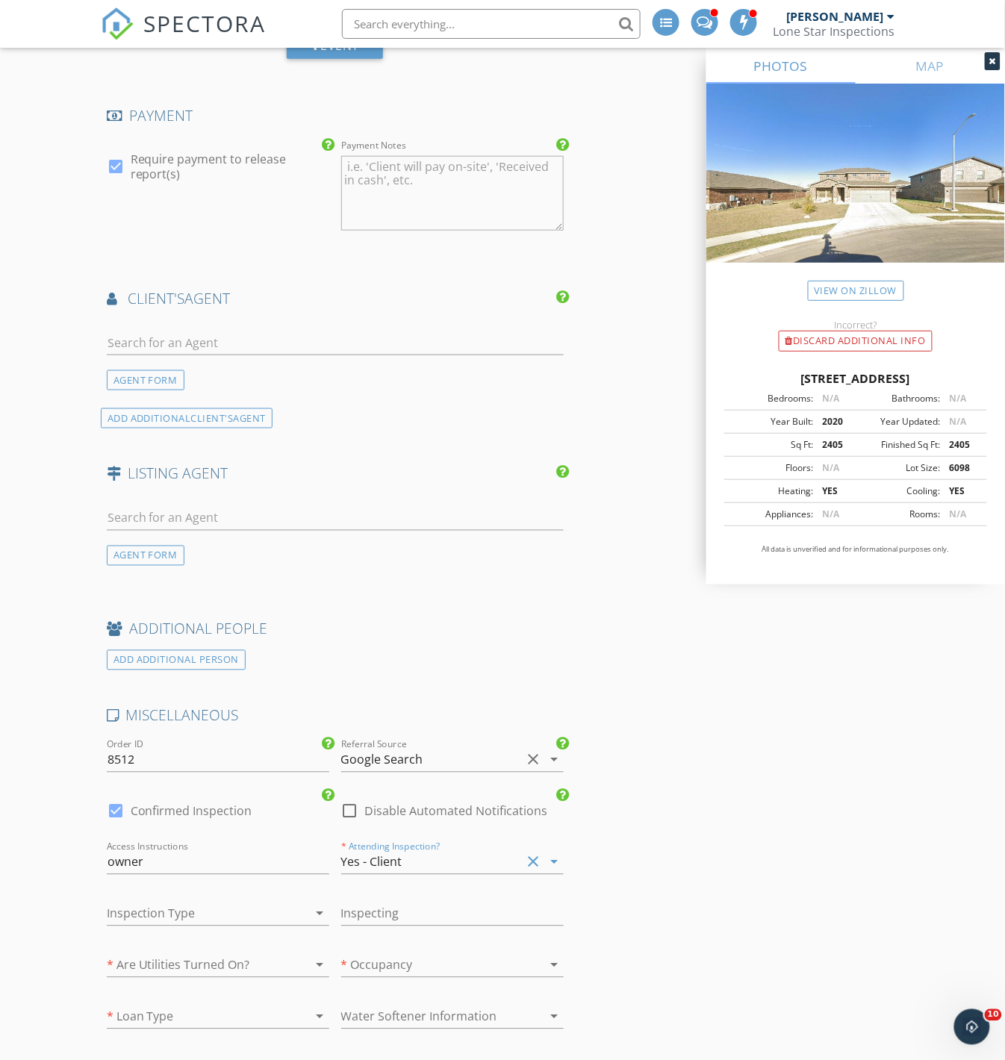
scroll to position [1907, 0]
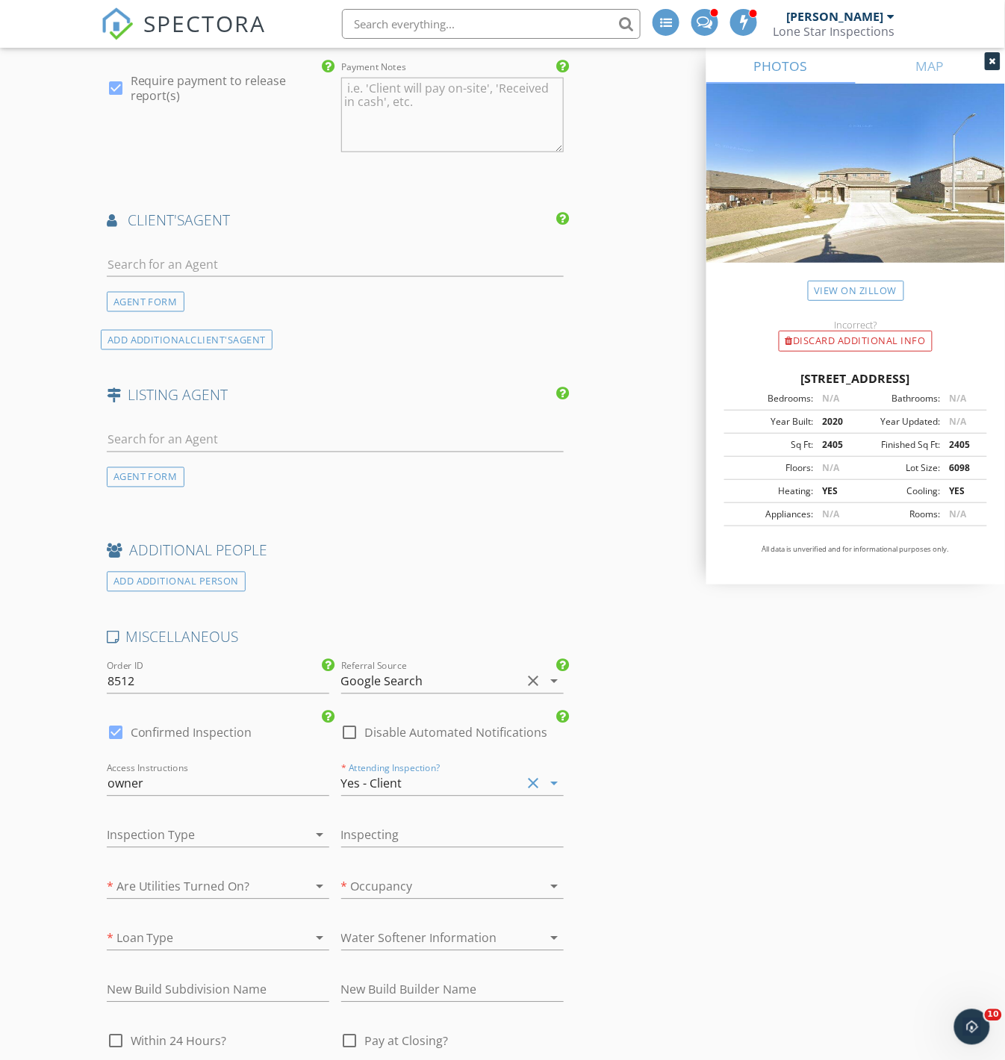
click at [213, 823] on div at bounding box center [197, 835] width 181 height 24
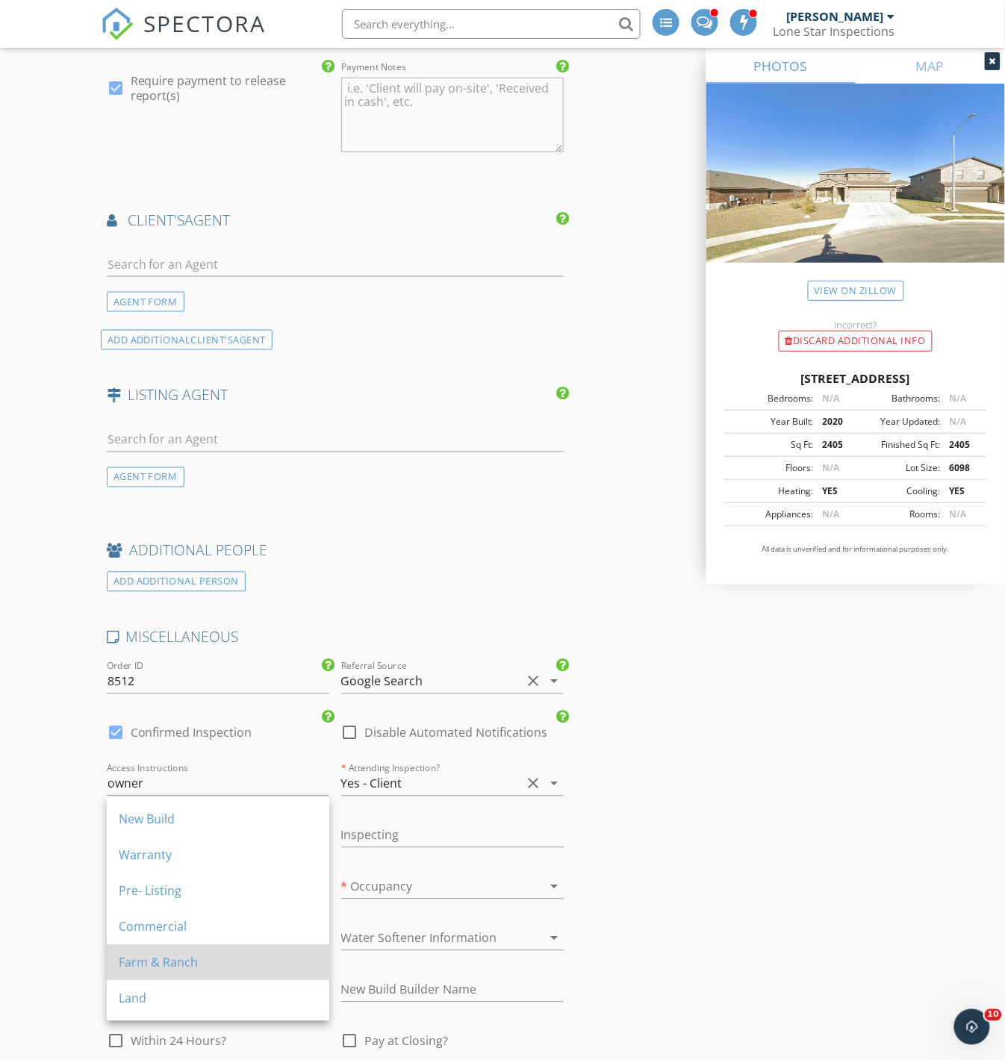
scroll to position [134, 0]
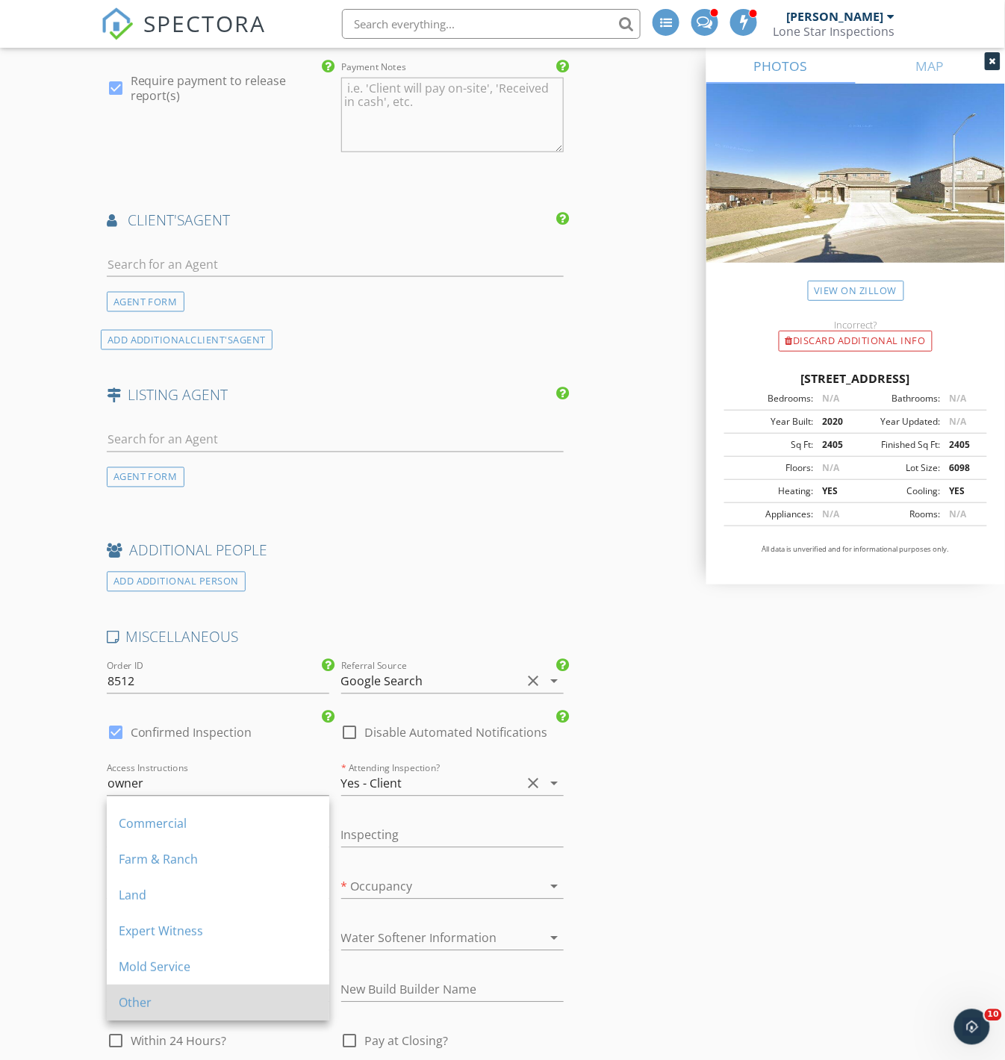
click at [180, 1003] on div "Other" at bounding box center [218, 1003] width 199 height 18
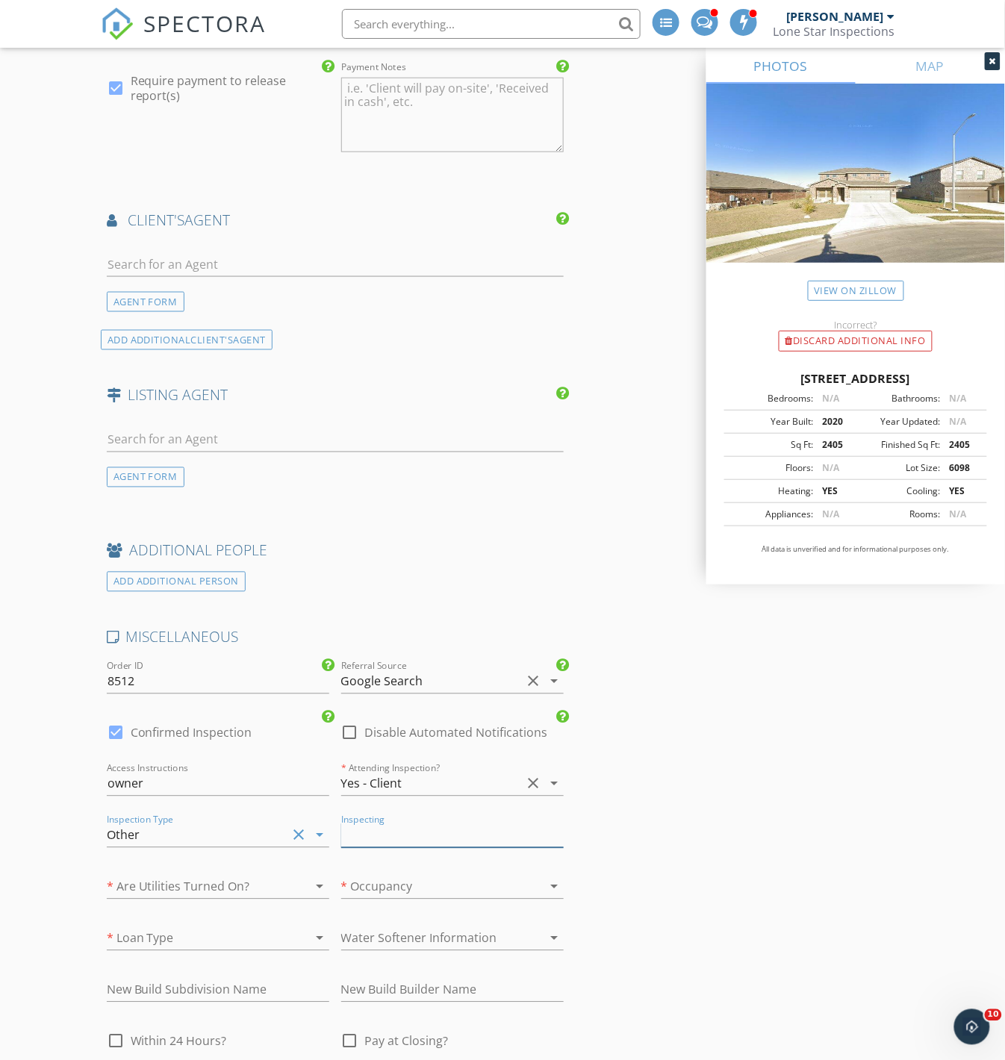
click at [375, 823] on input "text" at bounding box center [452, 835] width 222 height 25
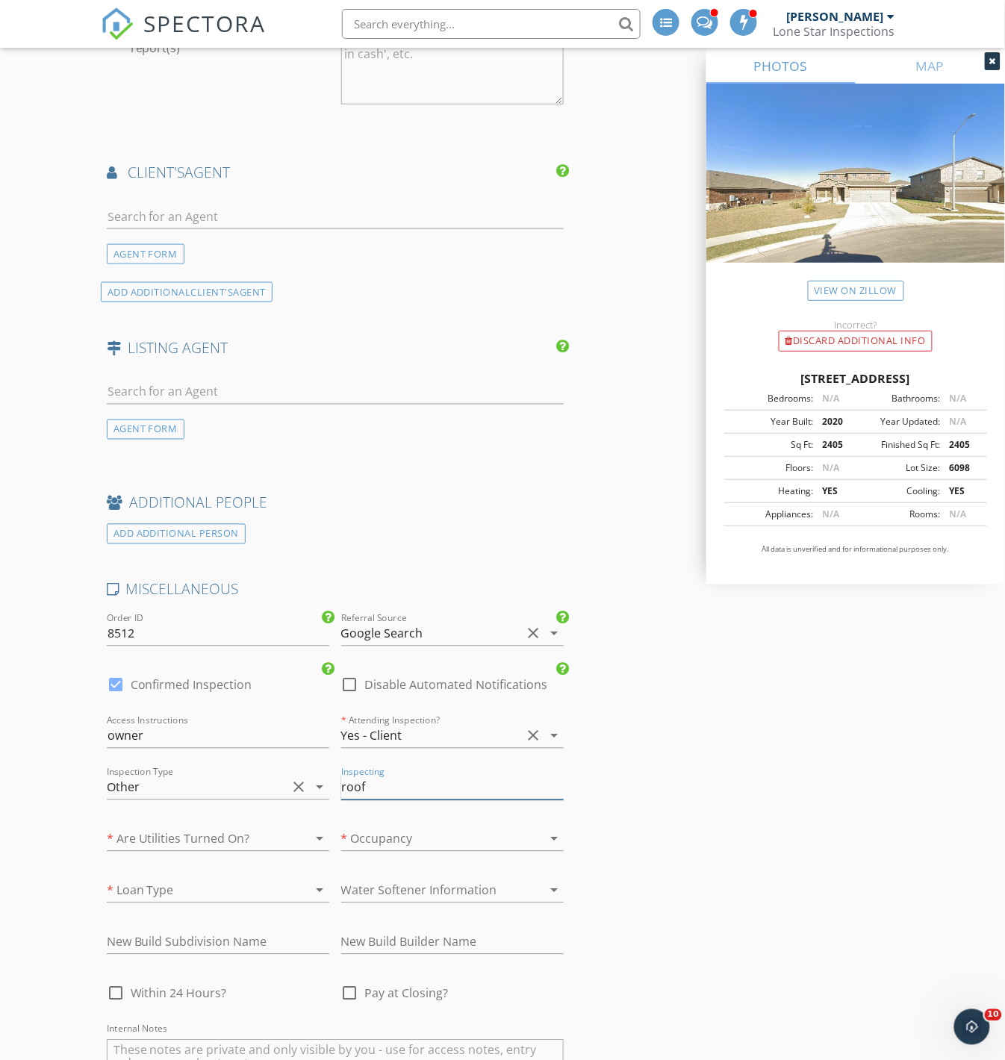
scroll to position [1907, 0]
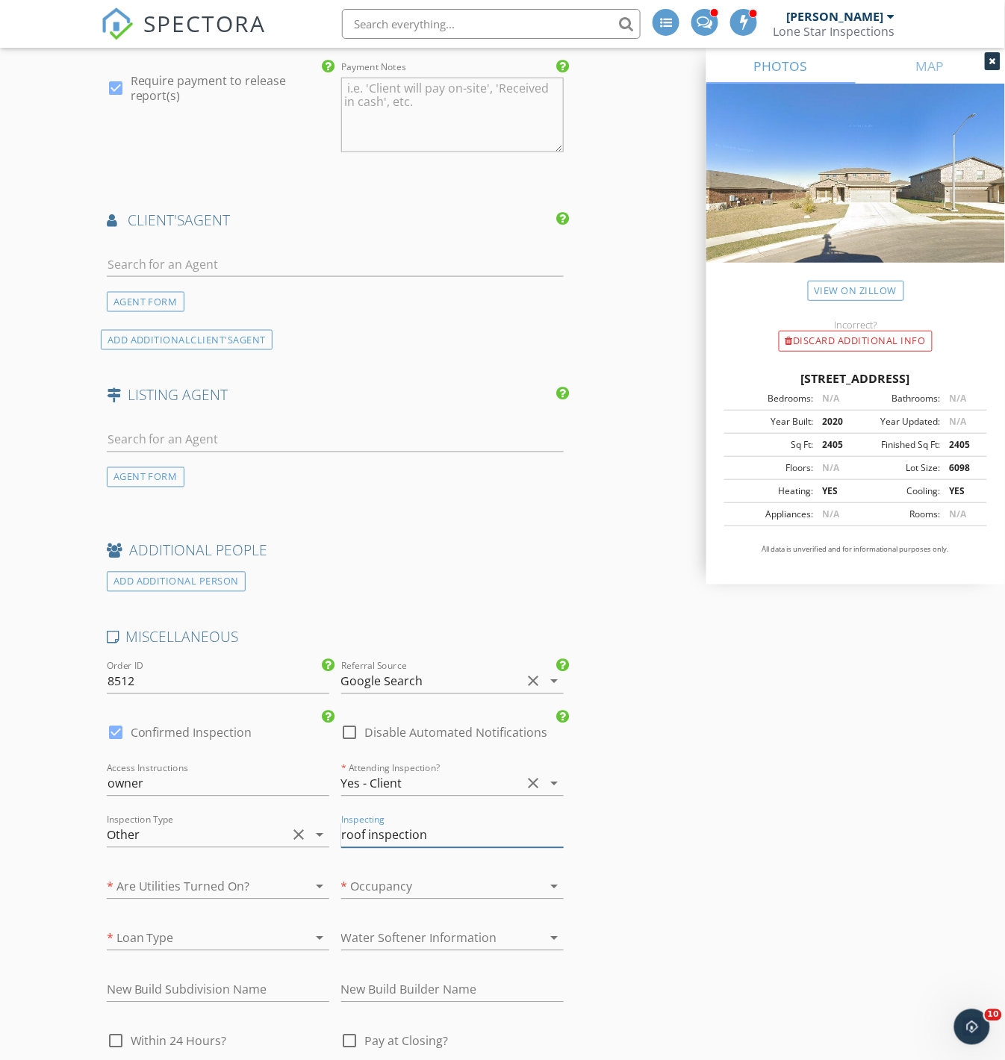
type input "roof inspection"
click at [234, 875] on div at bounding box center [197, 887] width 181 height 24
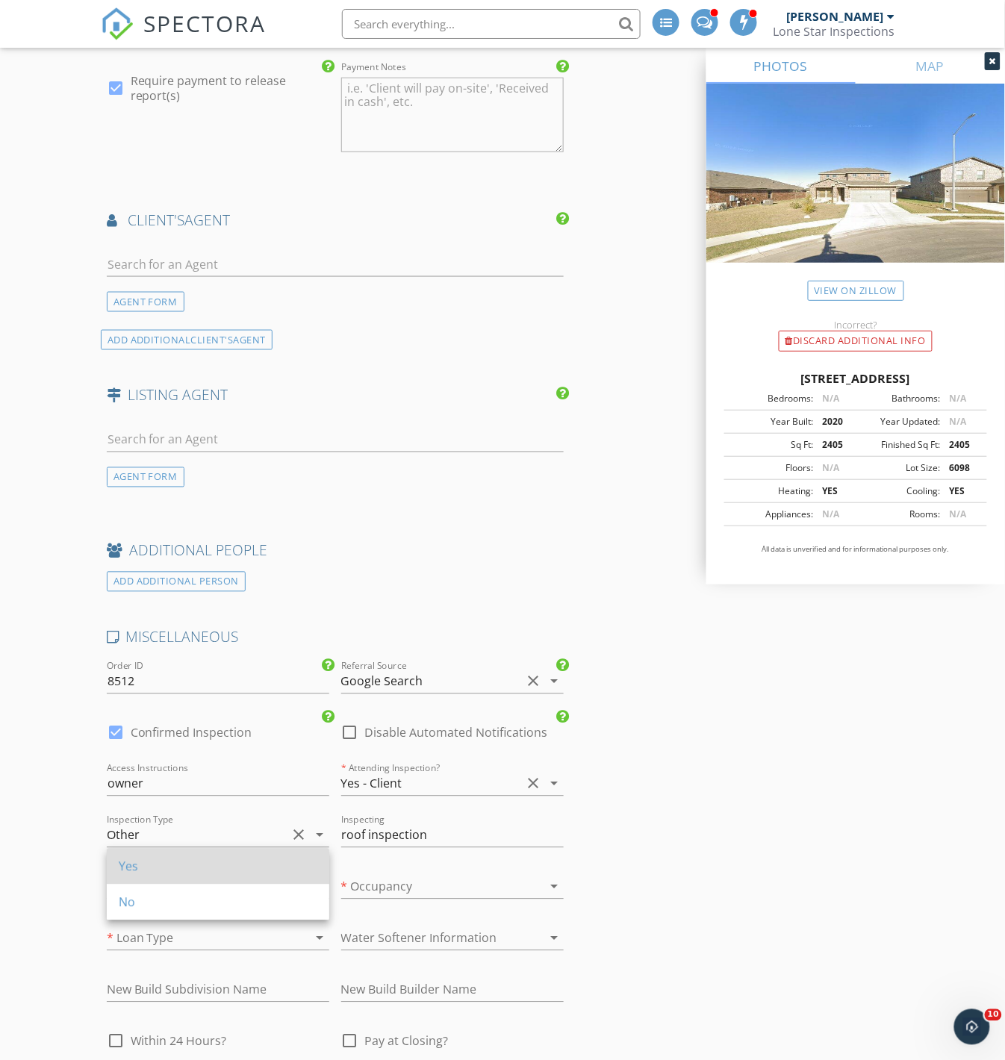
click at [220, 874] on div "Yes" at bounding box center [218, 867] width 199 height 18
click at [378, 875] on div at bounding box center [431, 887] width 181 height 24
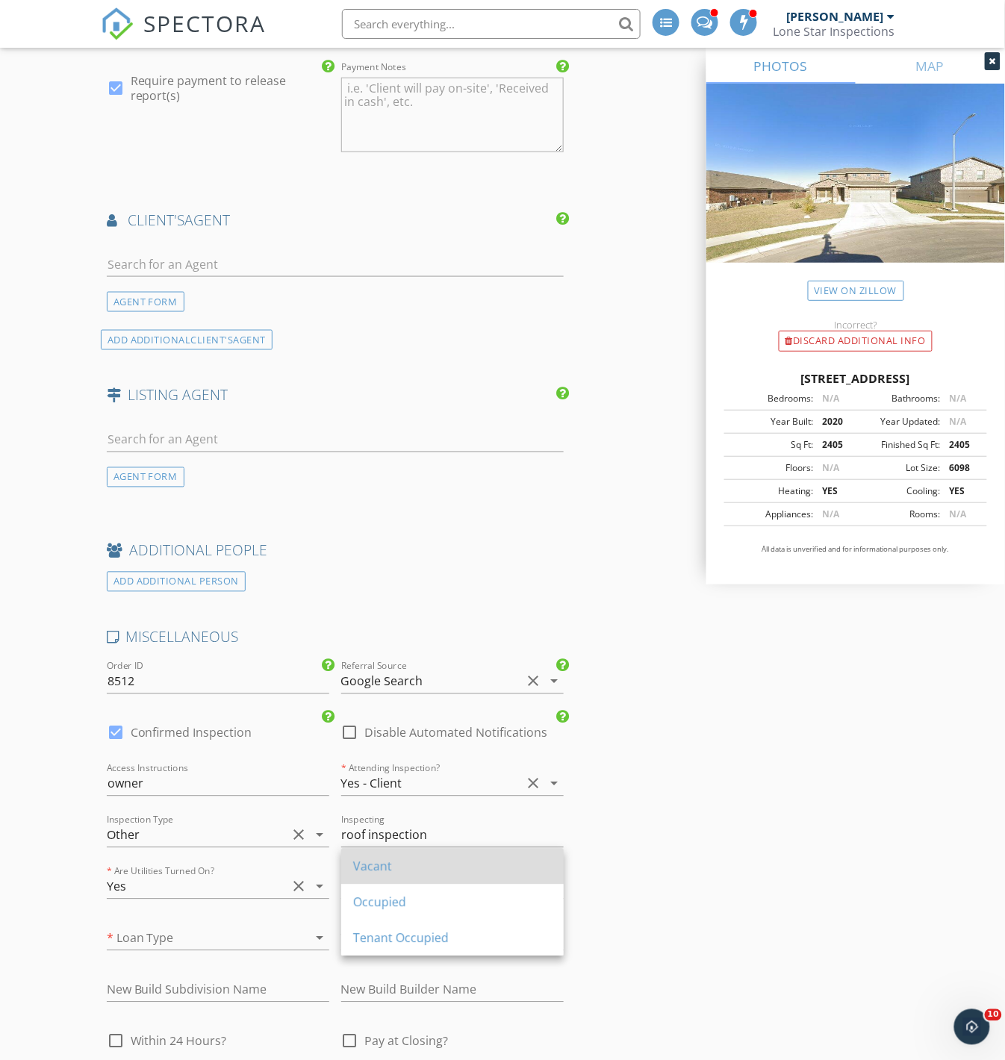
click at [407, 864] on div "Vacant" at bounding box center [452, 867] width 199 height 18
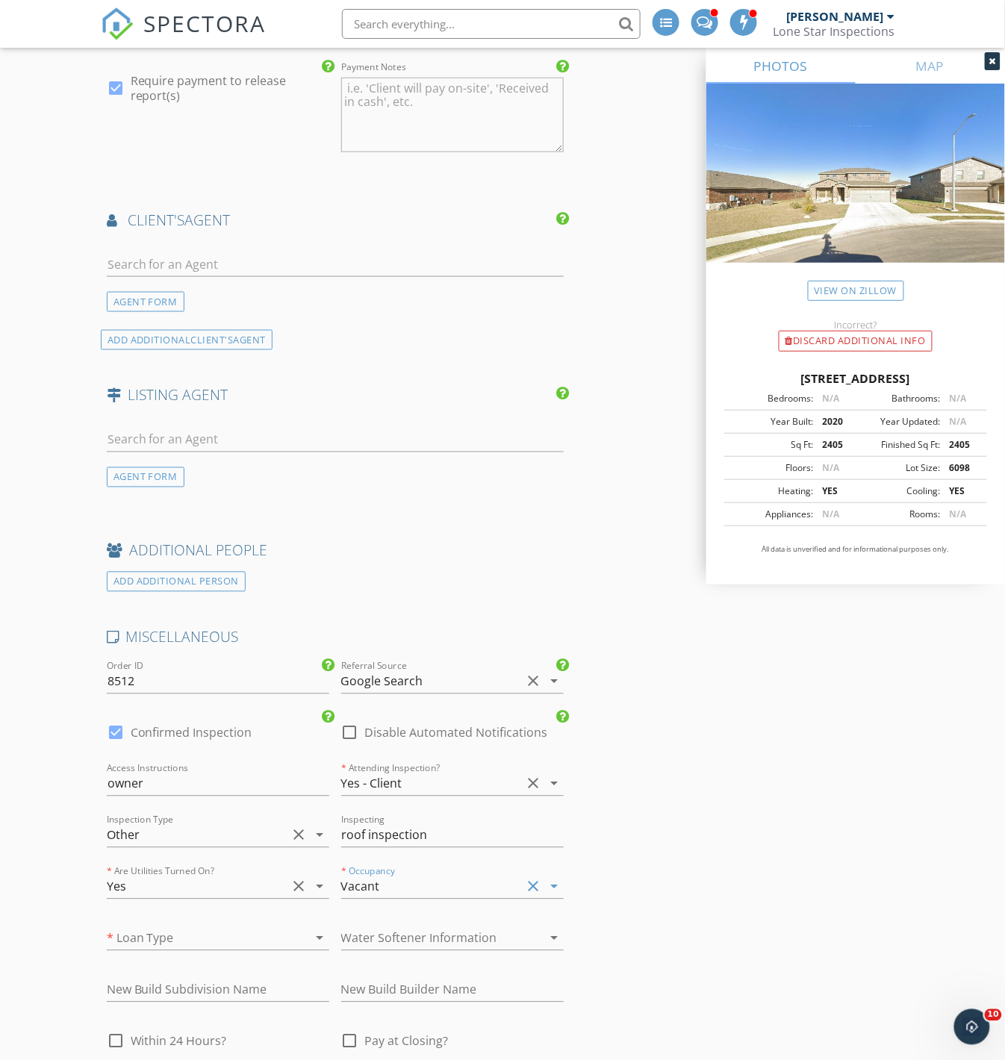
click at [232, 926] on div at bounding box center [197, 938] width 181 height 24
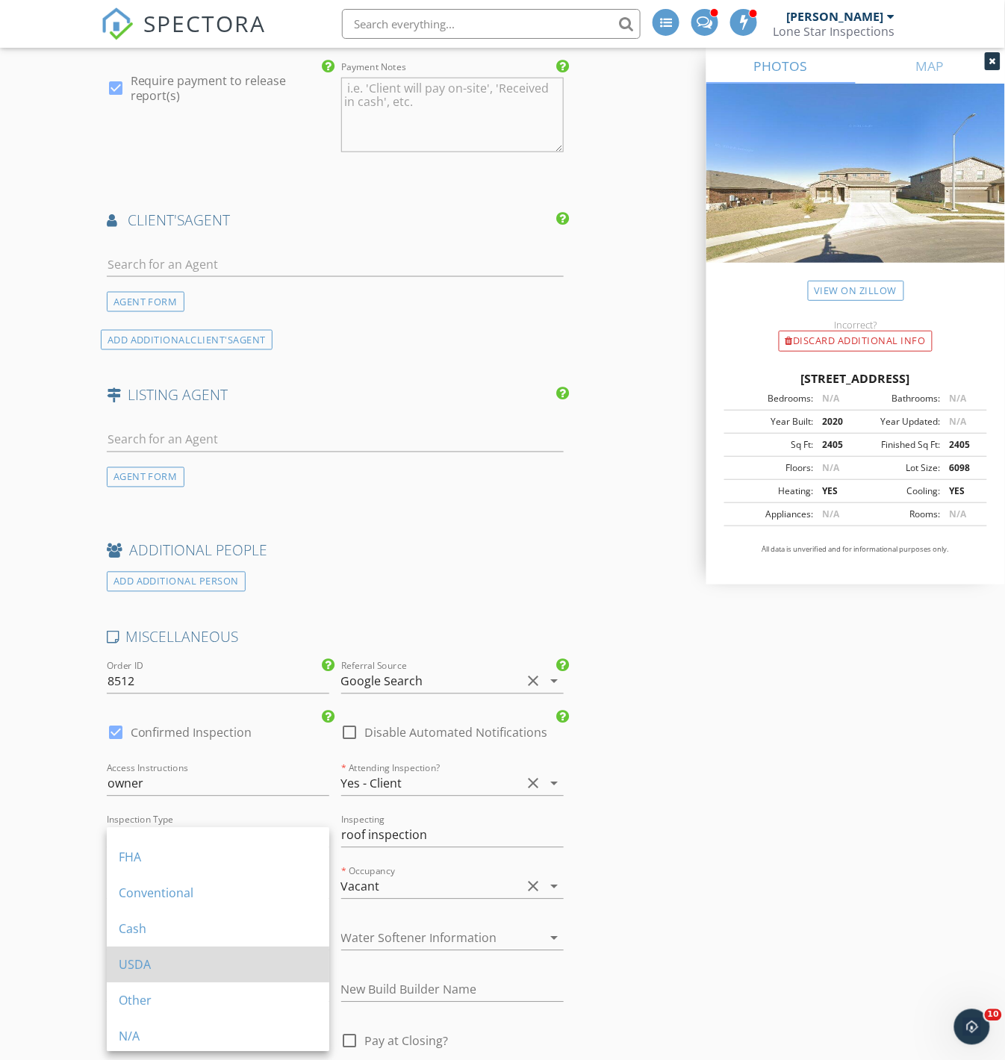
scroll to position [26, 0]
drag, startPoint x: 175, startPoint y: 986, endPoint x: 184, endPoint y: 984, distance: 10.0
click at [175, 985] on div "Other" at bounding box center [218, 999] width 199 height 36
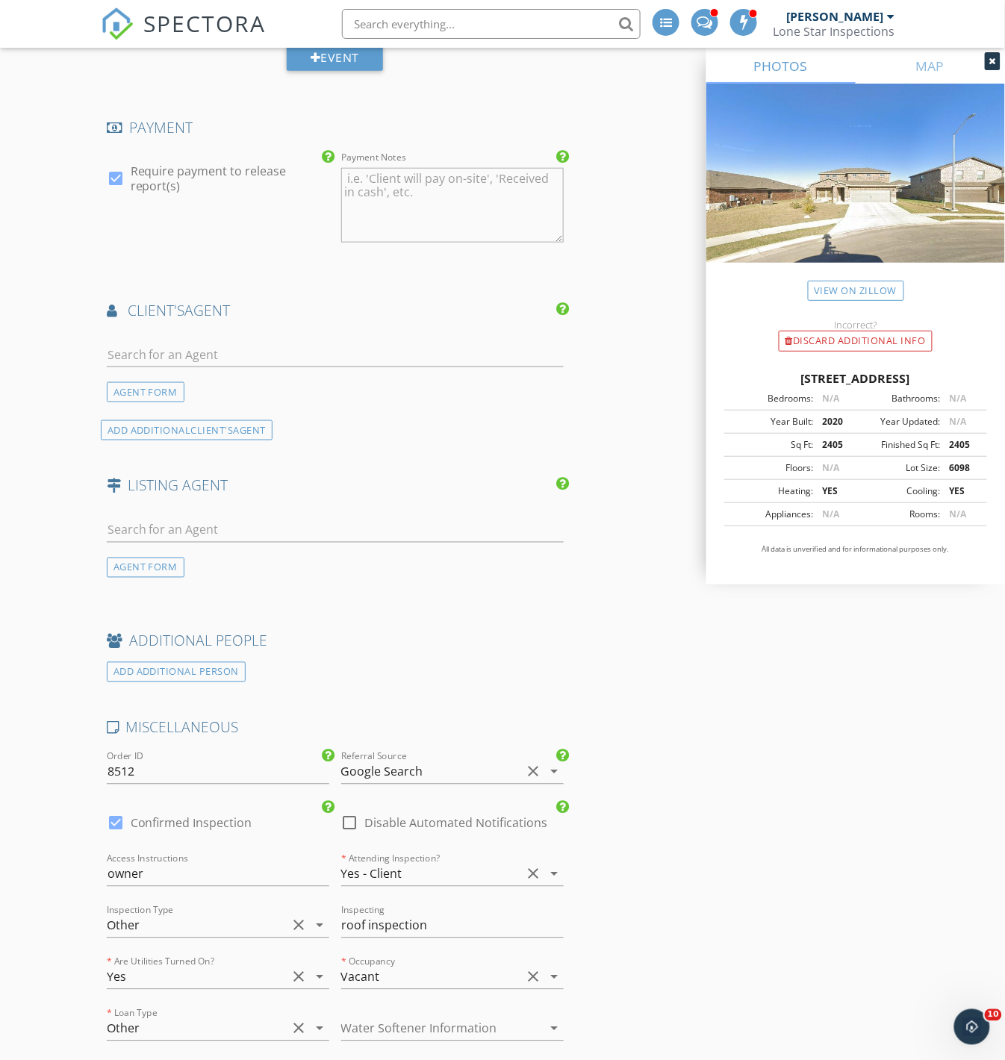
scroll to position [1907, 0]
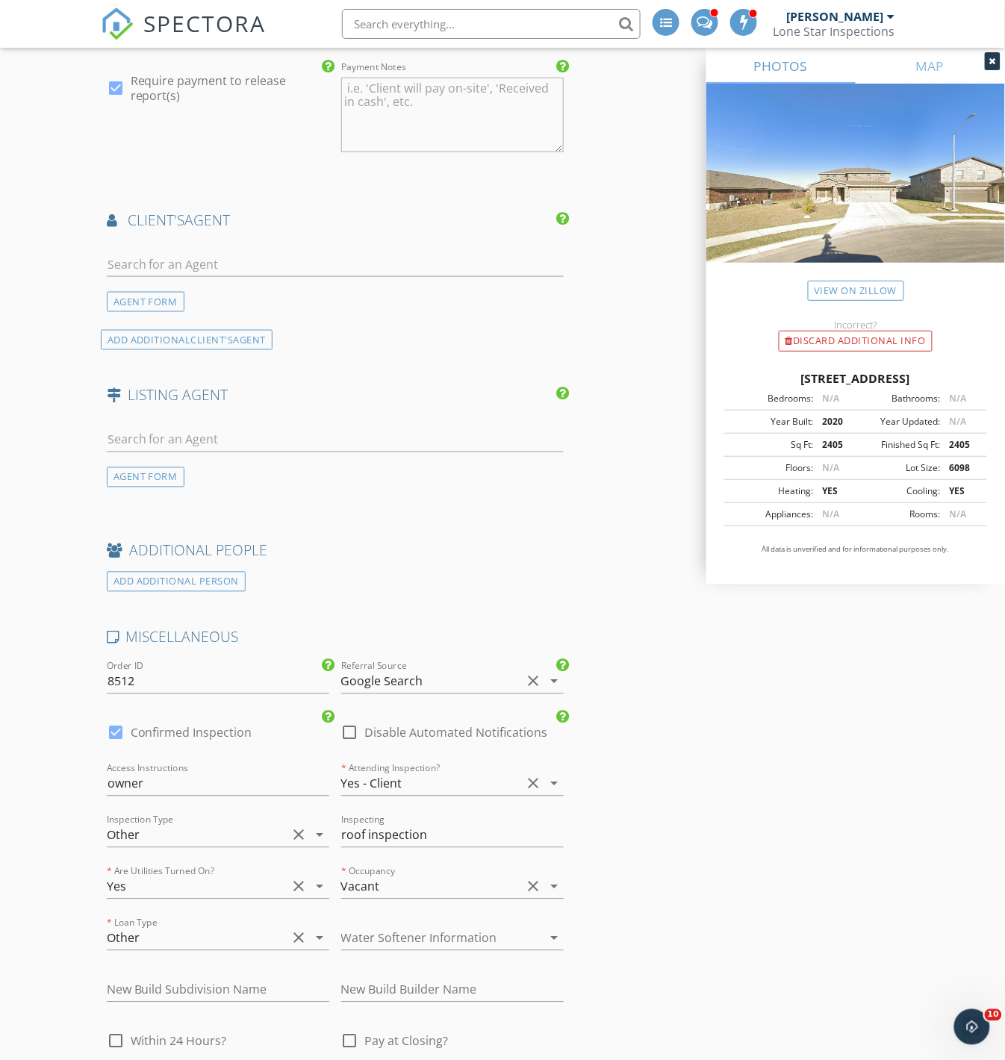
click at [116, 720] on div at bounding box center [115, 732] width 25 height 25
checkbox input "false"
checkbox input "true"
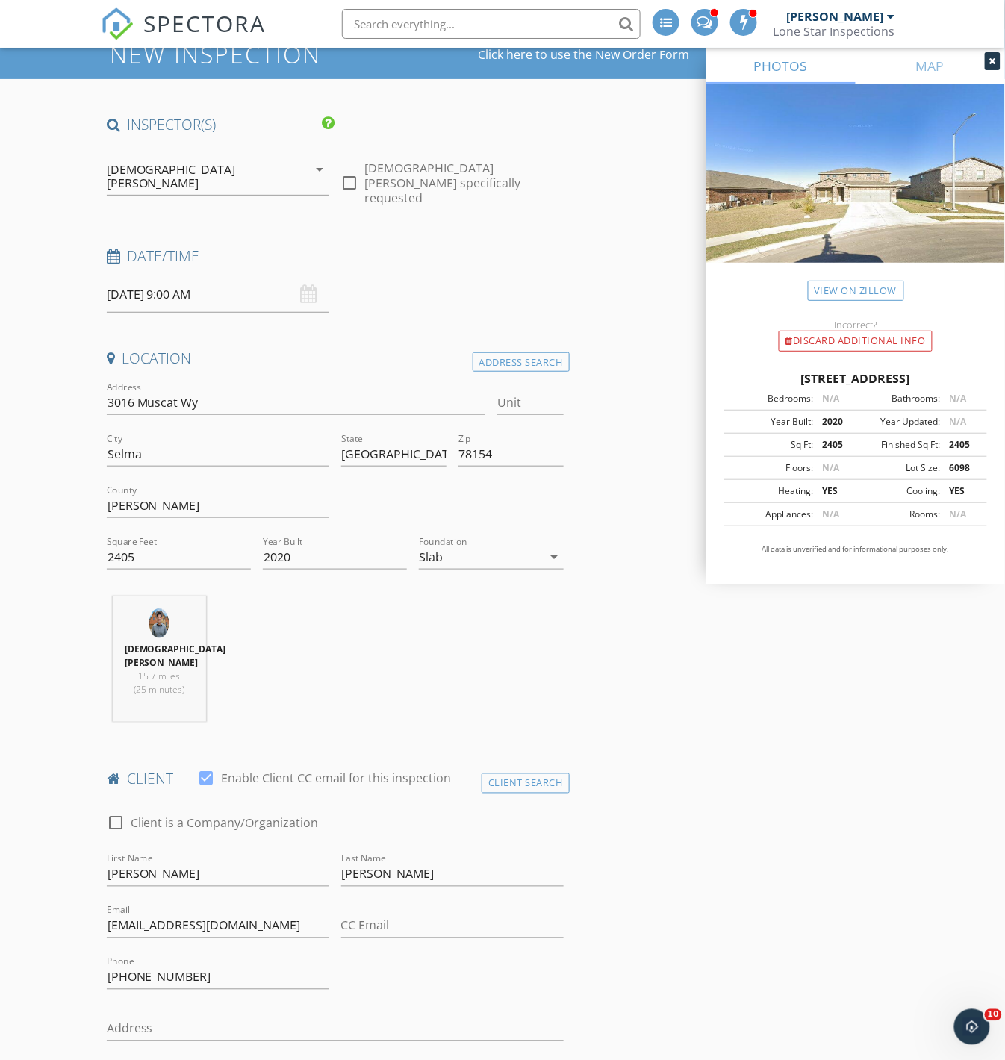
scroll to position [0, 0]
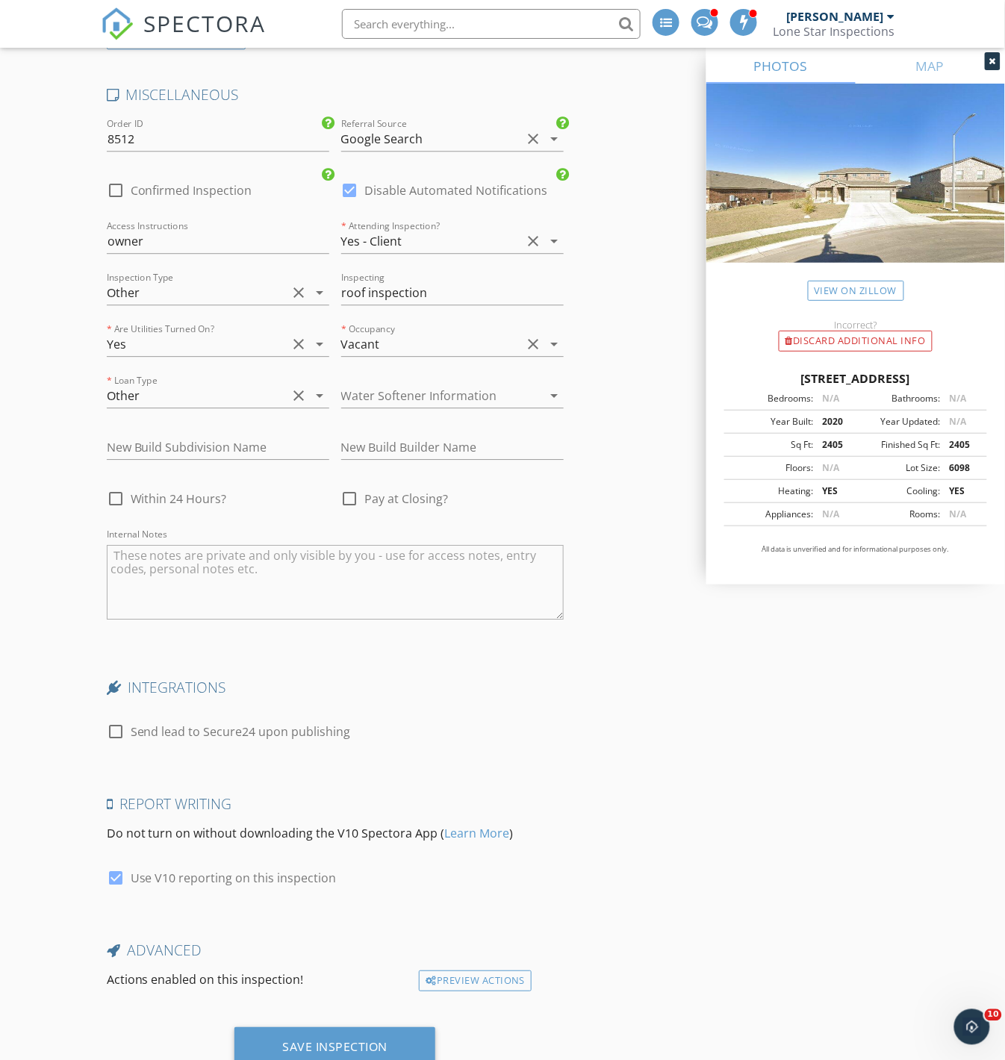
scroll to position [2479, 0]
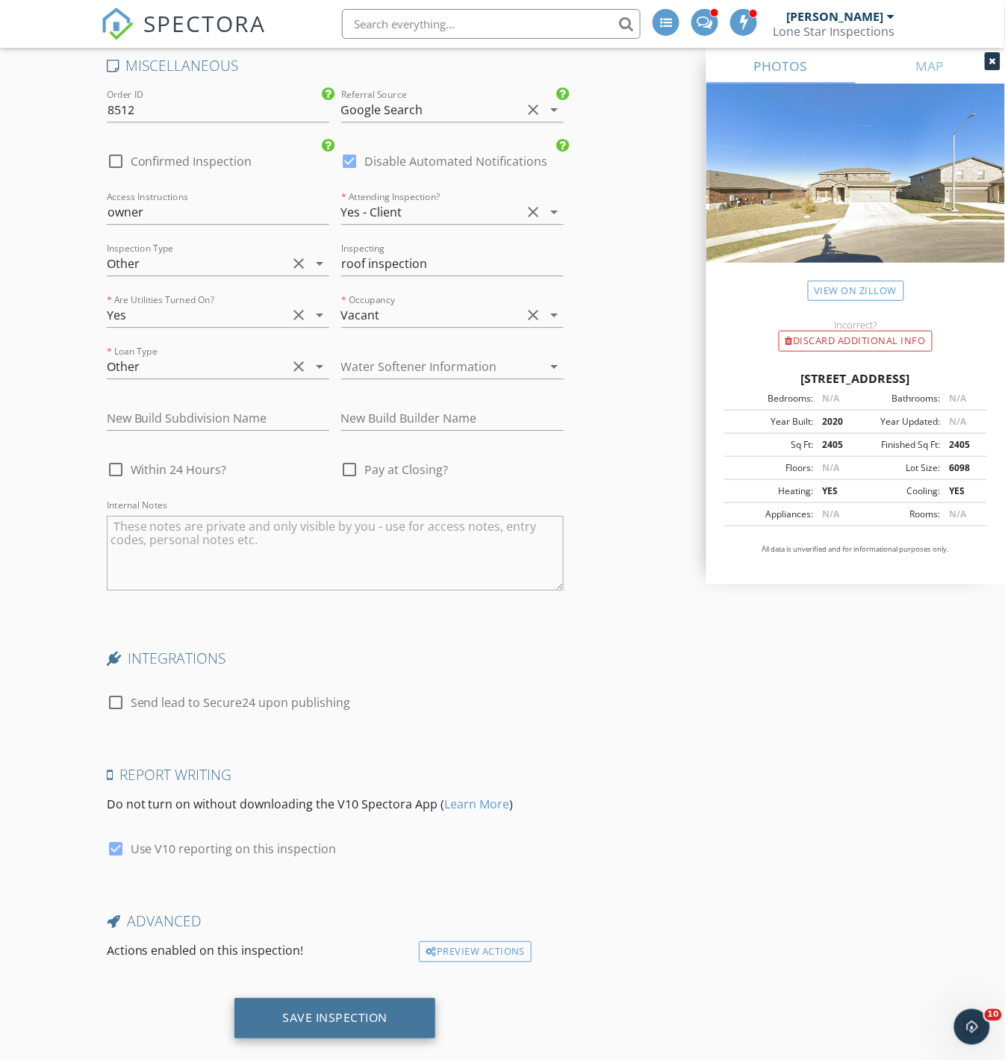
click at [331, 1010] on div "Save Inspection" at bounding box center [334, 1017] width 105 height 15
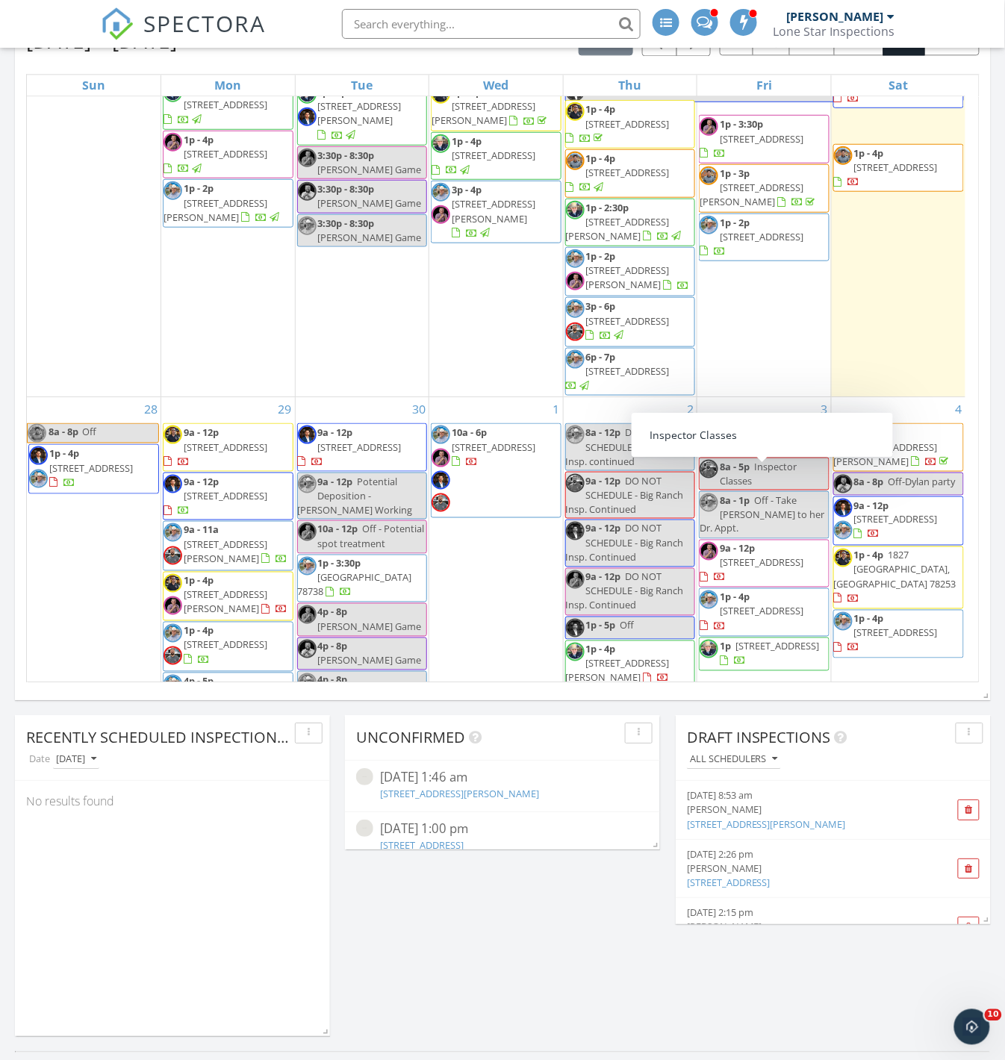
scroll to position [414, 0]
